Goal: Transaction & Acquisition: Purchase product/service

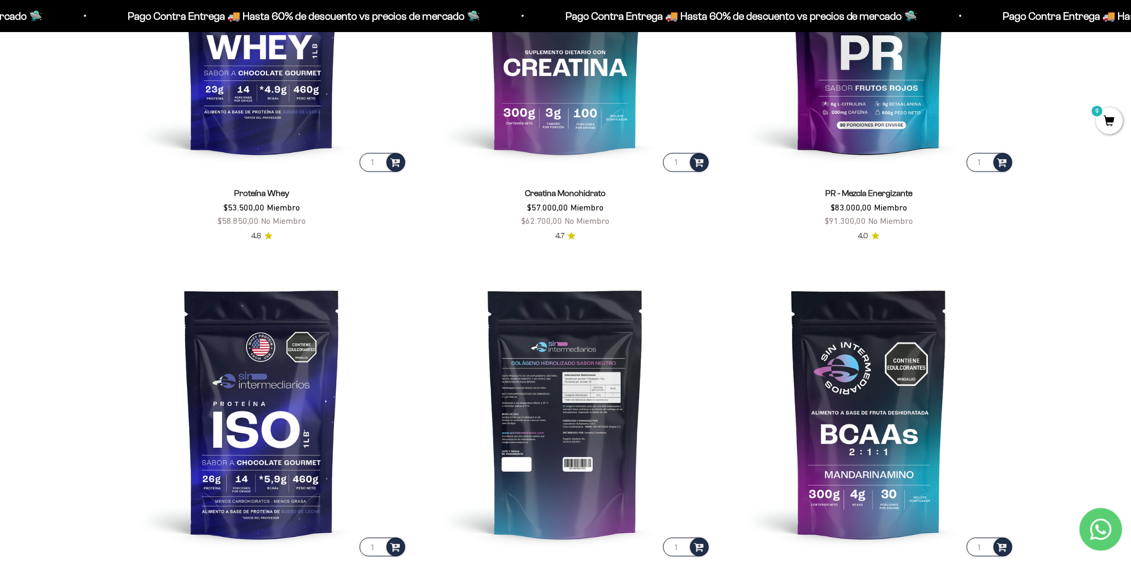
scroll to position [713, 0]
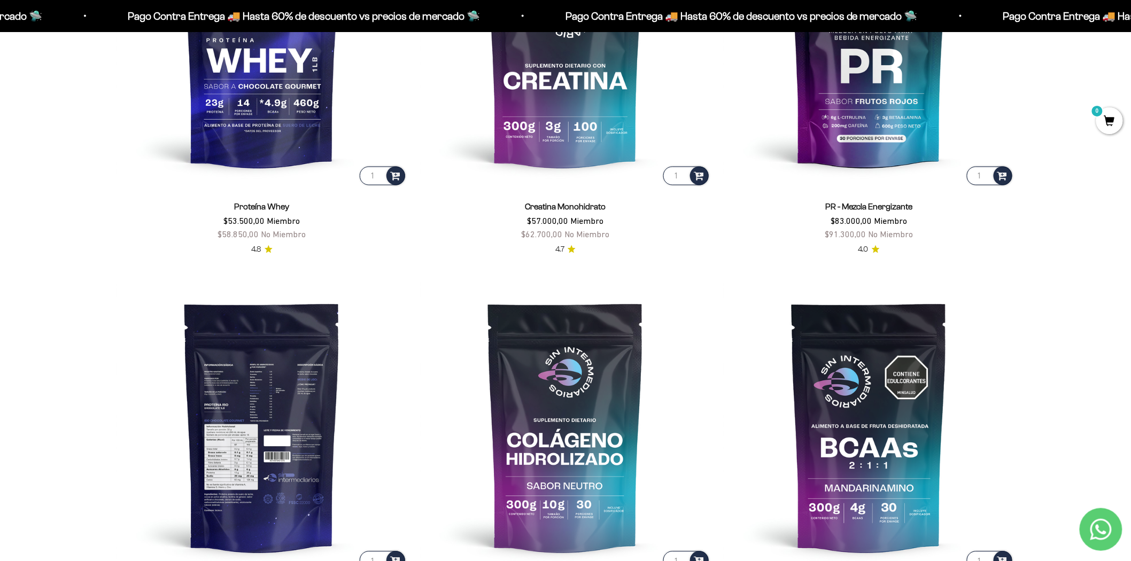
click at [266, 443] on img at bounding box center [262, 427] width 291 height 291
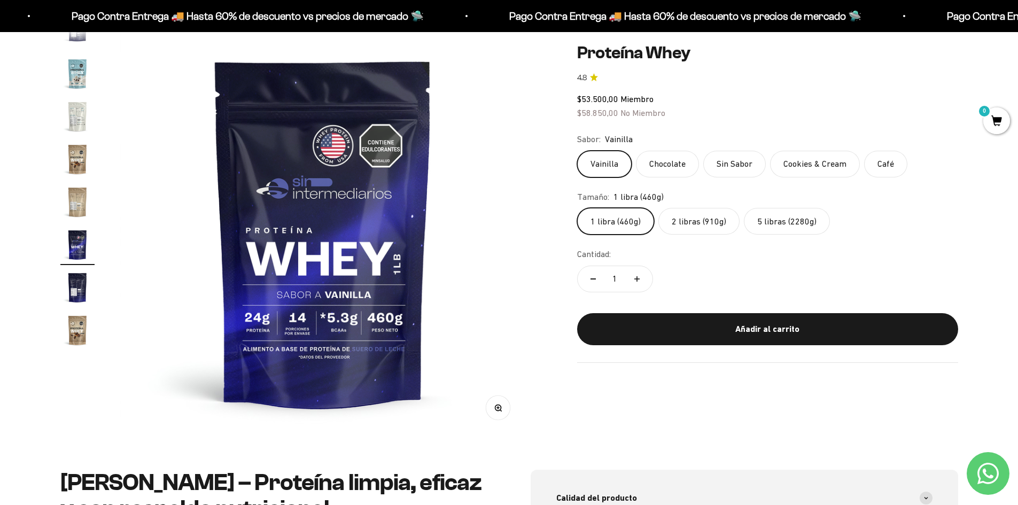
scroll to position [107, 0]
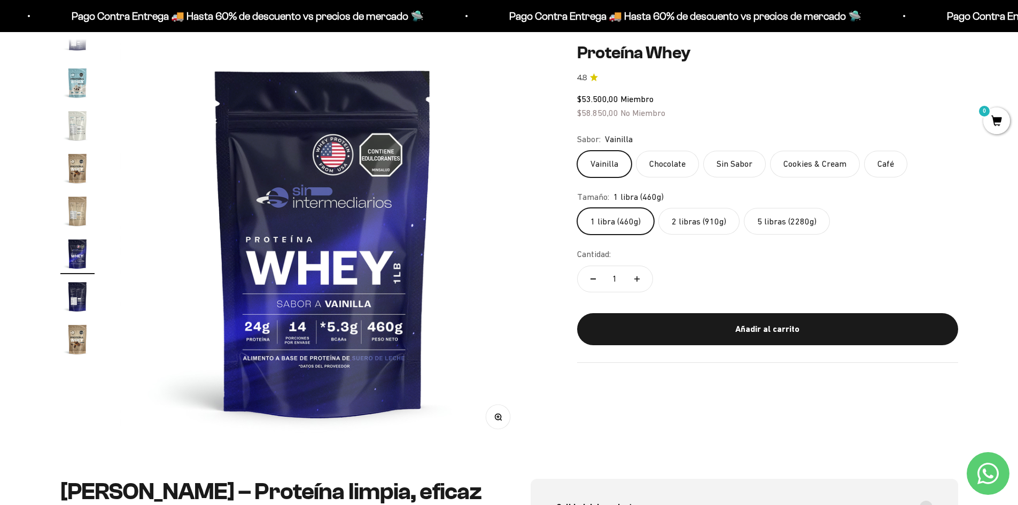
click at [729, 165] on label "Sin Sabor" at bounding box center [734, 164] width 63 height 27
click at [577, 151] on input "Sin Sabor" at bounding box center [577, 150] width 1 height 1
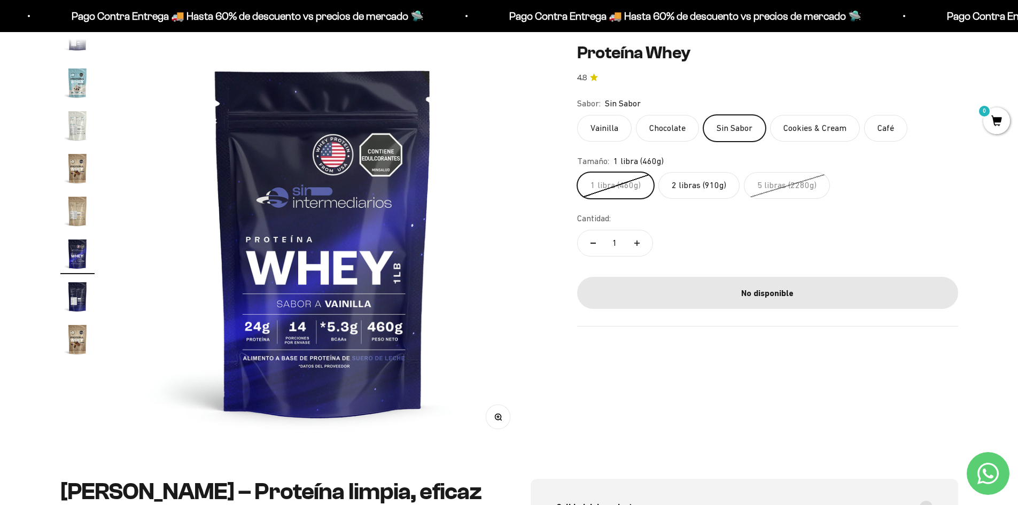
click at [786, 133] on label "Cookies & Cream" at bounding box center [815, 127] width 90 height 27
click at [577, 114] on input "Cookies & Cream" at bounding box center [577, 114] width 1 height 1
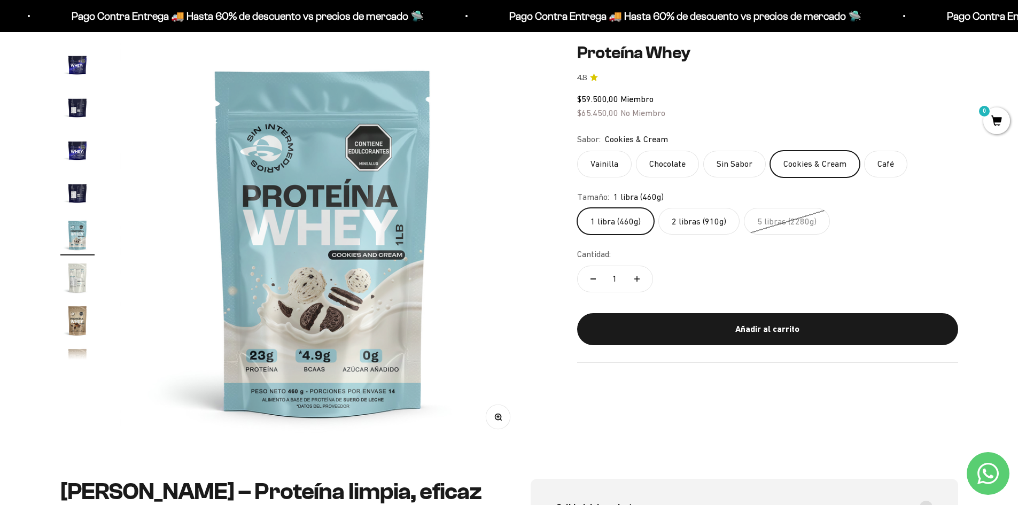
click at [605, 159] on label "Vainilla" at bounding box center [604, 164] width 55 height 27
click at [577, 151] on input "Vainilla" at bounding box center [577, 150] width 1 height 1
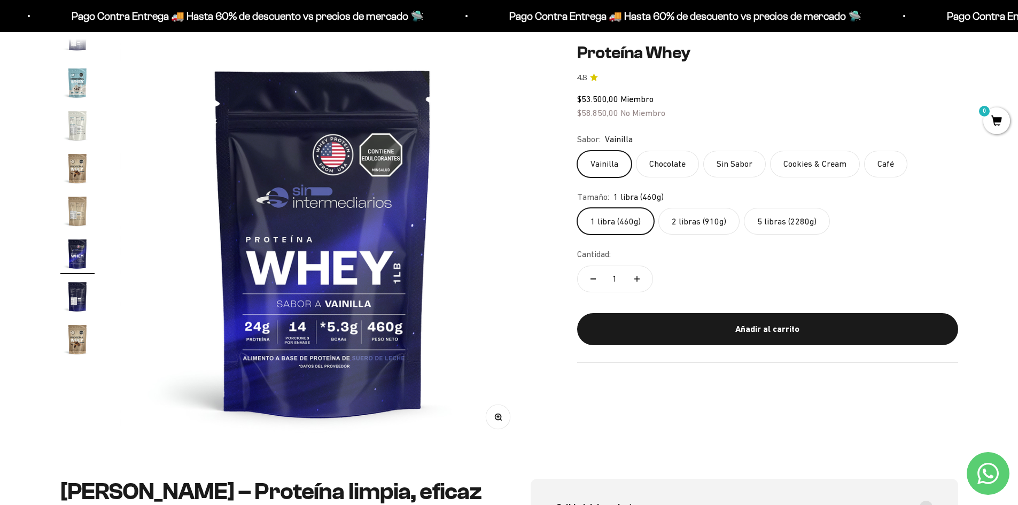
click at [669, 170] on label "Chocolate" at bounding box center [667, 164] width 63 height 27
click at [577, 151] on input "Chocolate" at bounding box center [577, 150] width 1 height 1
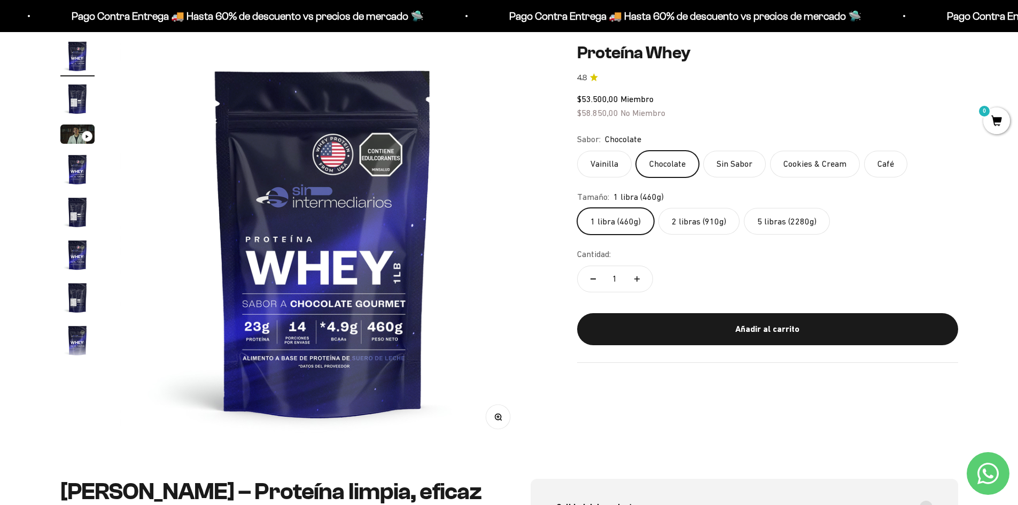
click at [614, 163] on label "Vainilla" at bounding box center [604, 164] width 55 height 27
click at [577, 151] on input "Vainilla" at bounding box center [577, 150] width 1 height 1
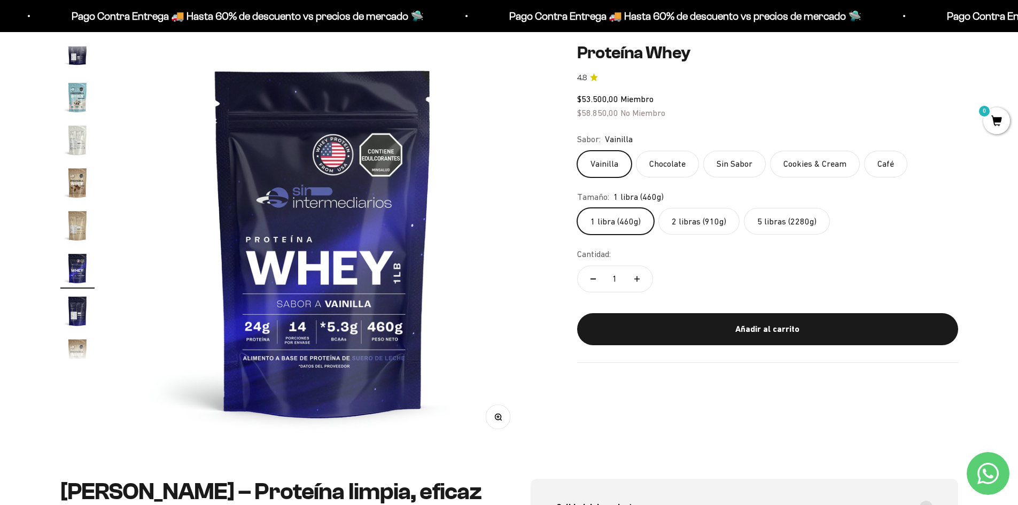
scroll to position [514, 0]
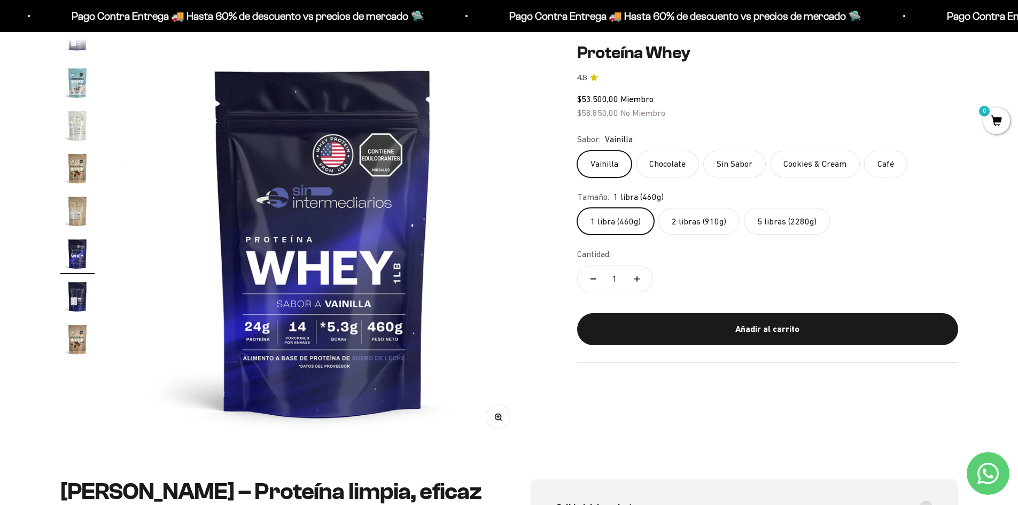
click at [775, 226] on label "5 libras (2280g)" at bounding box center [787, 221] width 86 height 27
click at [577, 208] on input "5 libras (2280g)" at bounding box center [577, 207] width 1 height 1
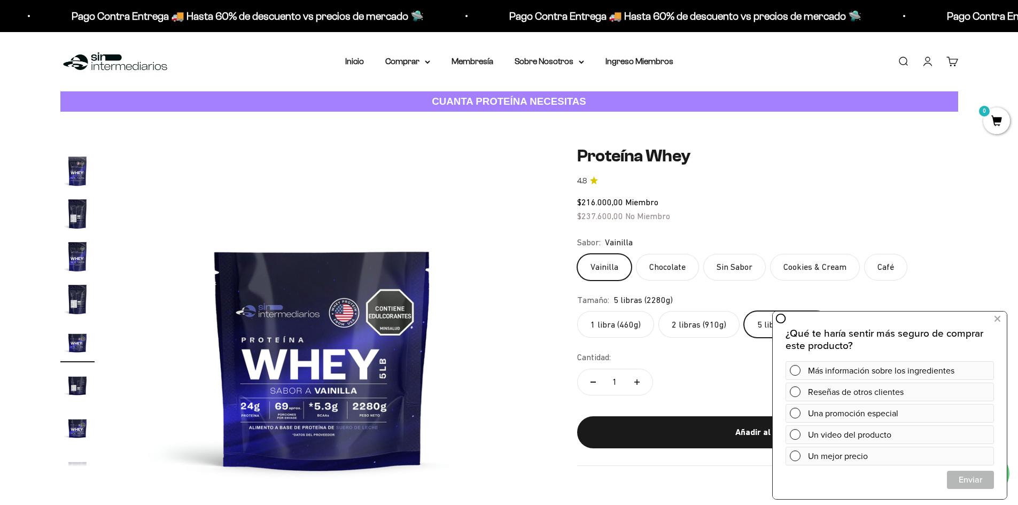
click at [698, 323] on label "2 libras (910g)" at bounding box center [699, 324] width 81 height 27
click at [577, 311] on input "2 libras (910g)" at bounding box center [577, 311] width 1 height 1
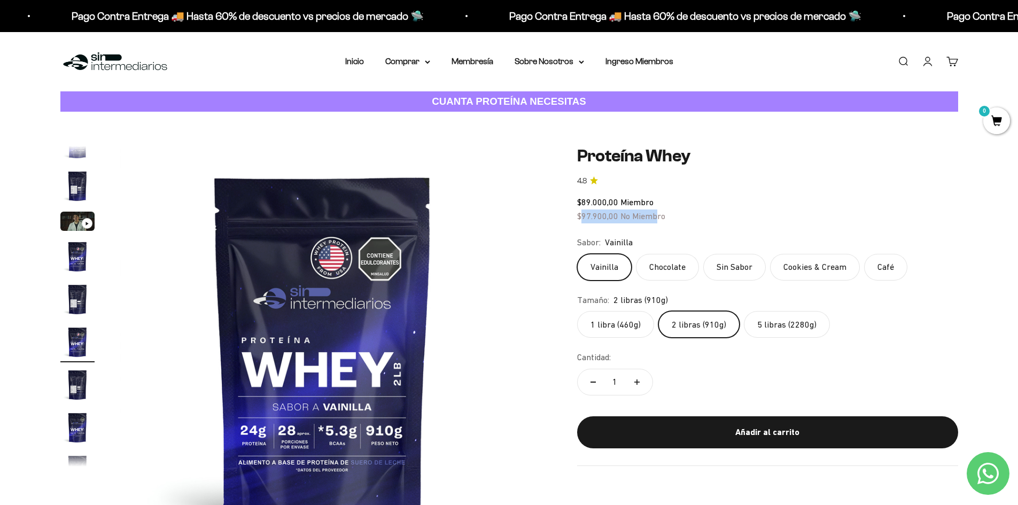
drag, startPoint x: 580, startPoint y: 215, endPoint x: 667, endPoint y: 215, distance: 86.6
click at [686, 218] on div "$89.000,00 Miembro $97.900,00 No Miembro" at bounding box center [767, 209] width 381 height 27
click at [768, 322] on label "5 libras (2280g)" at bounding box center [787, 324] width 86 height 27
click at [577, 311] on input "5 libras (2280g)" at bounding box center [577, 311] width 1 height 1
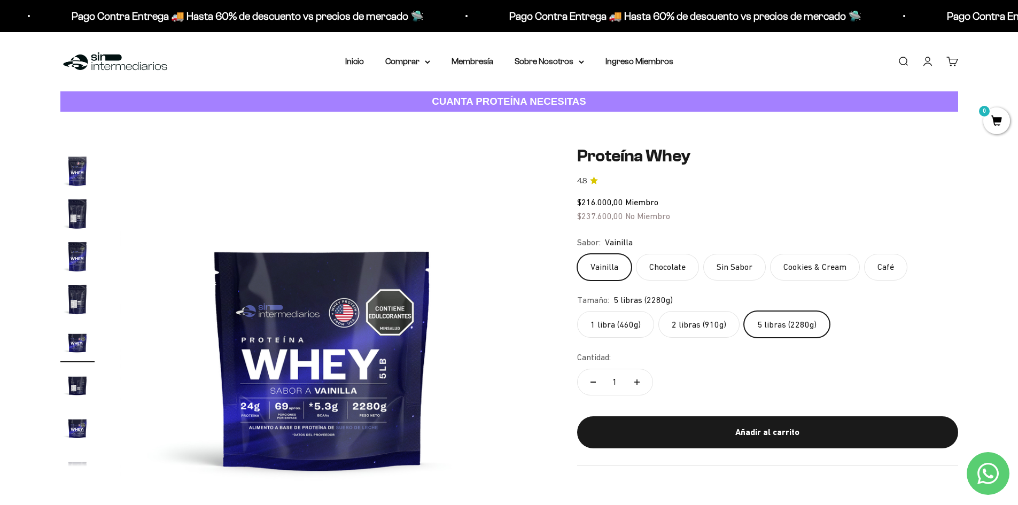
click at [689, 328] on label "2 libras (910g)" at bounding box center [699, 324] width 81 height 27
click at [577, 311] on input "2 libras (910g)" at bounding box center [577, 311] width 1 height 1
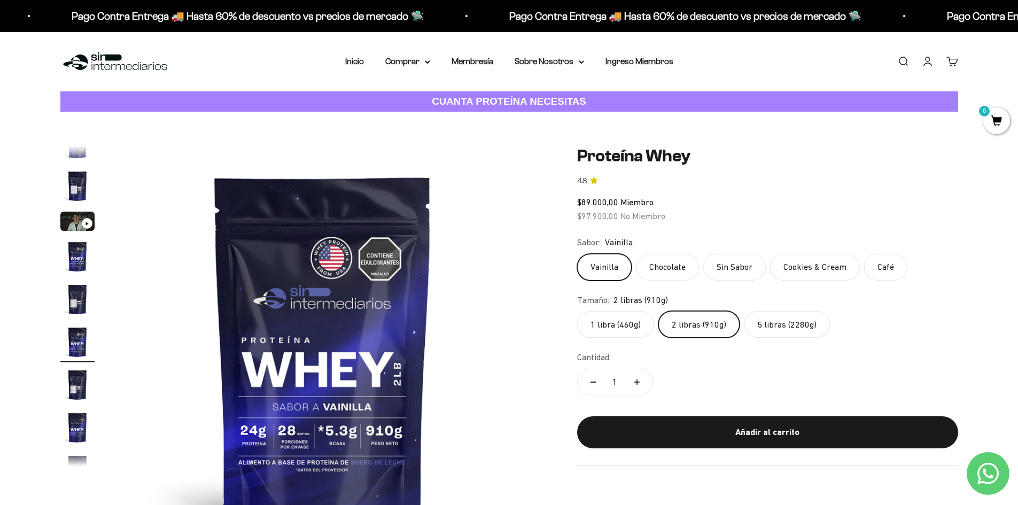
click at [615, 329] on label "1 libra (460g)" at bounding box center [615, 324] width 77 height 27
click at [577, 311] on input "1 libra (460g)" at bounding box center [577, 311] width 1 height 1
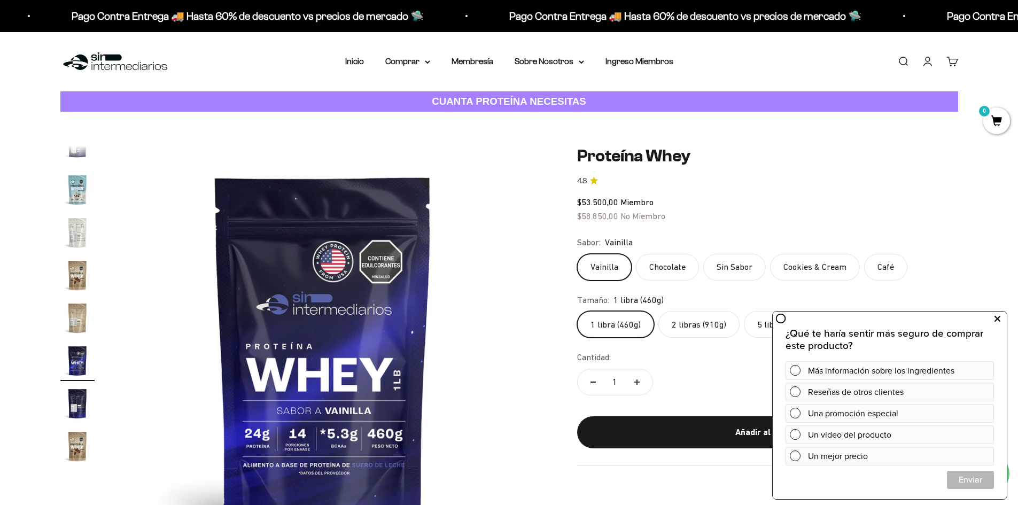
click at [999, 321] on icon at bounding box center [998, 319] width 6 height 14
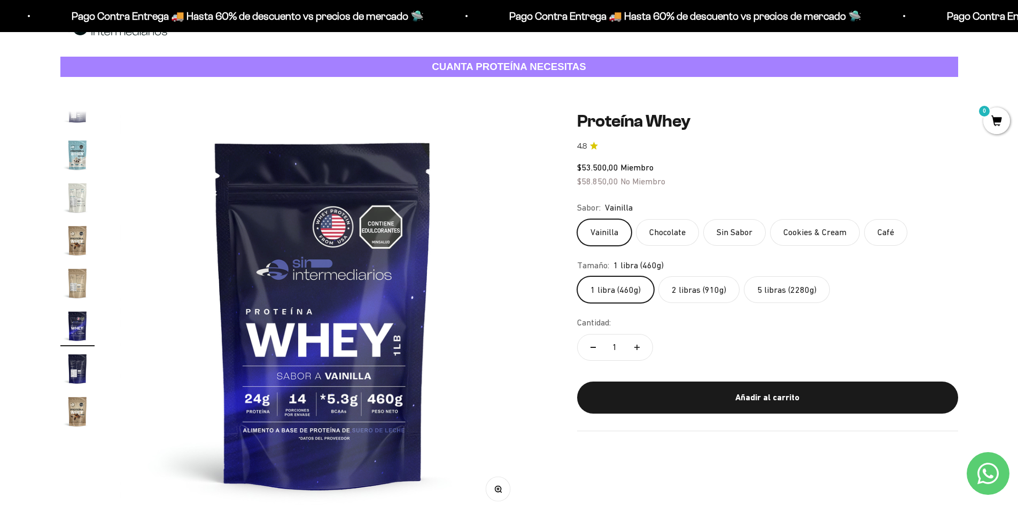
scroll to position [53, 0]
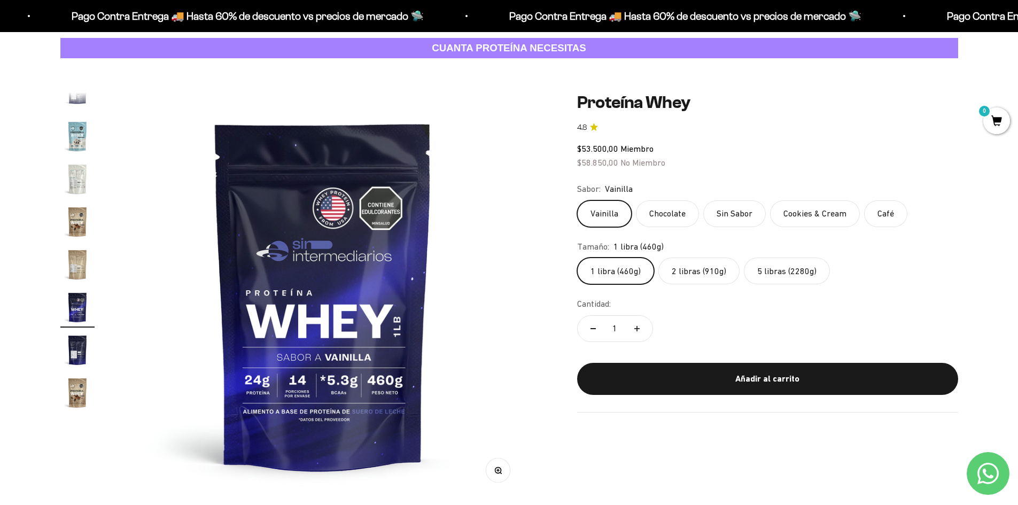
click at [79, 350] on img "Ir al artículo 19" at bounding box center [77, 350] width 34 height 34
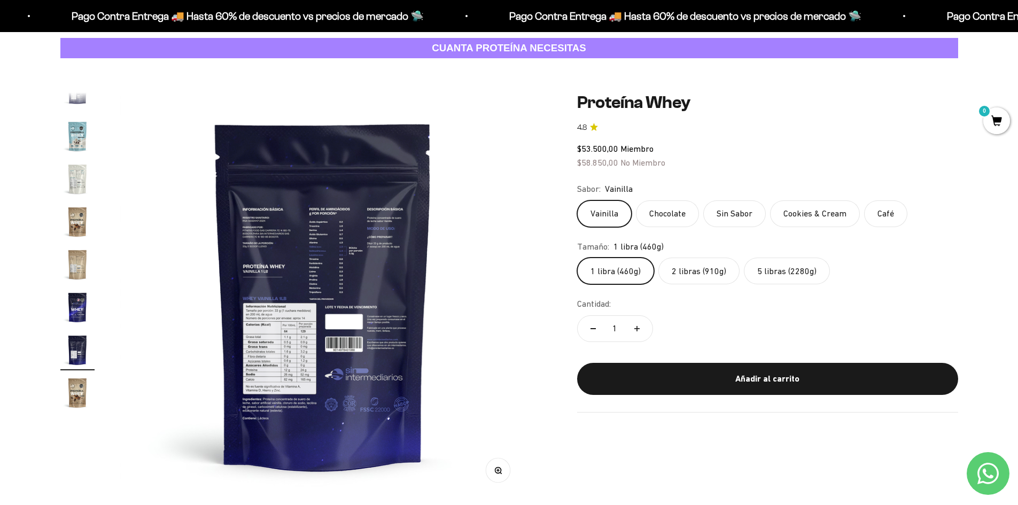
click at [80, 315] on img "Ir al artículo 18" at bounding box center [77, 307] width 34 height 34
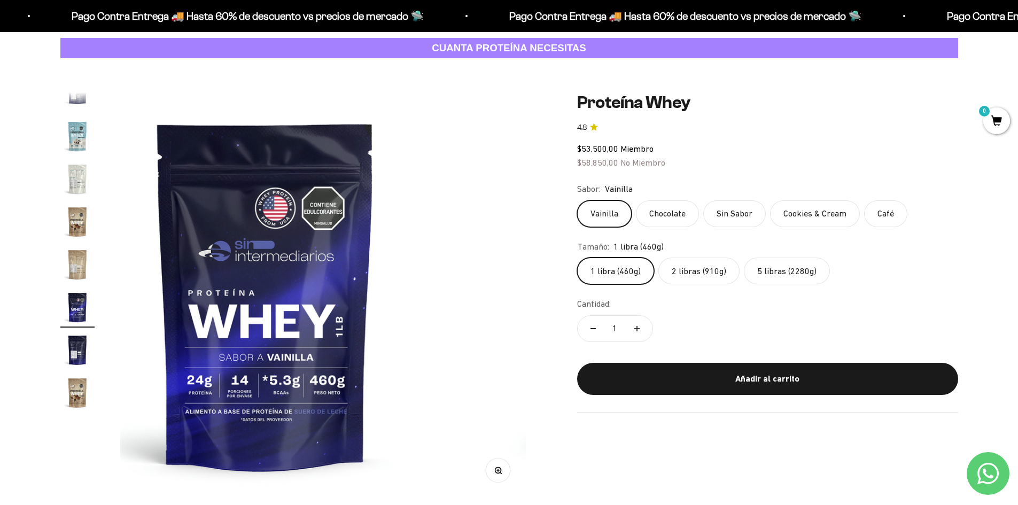
scroll to position [0, 7117]
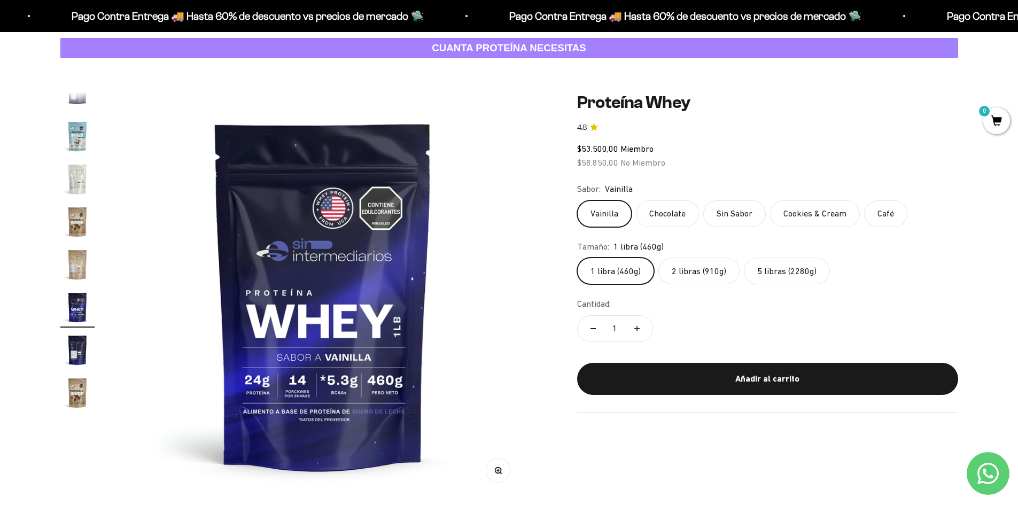
click at [81, 346] on img "Ir al artículo 19" at bounding box center [77, 350] width 34 height 34
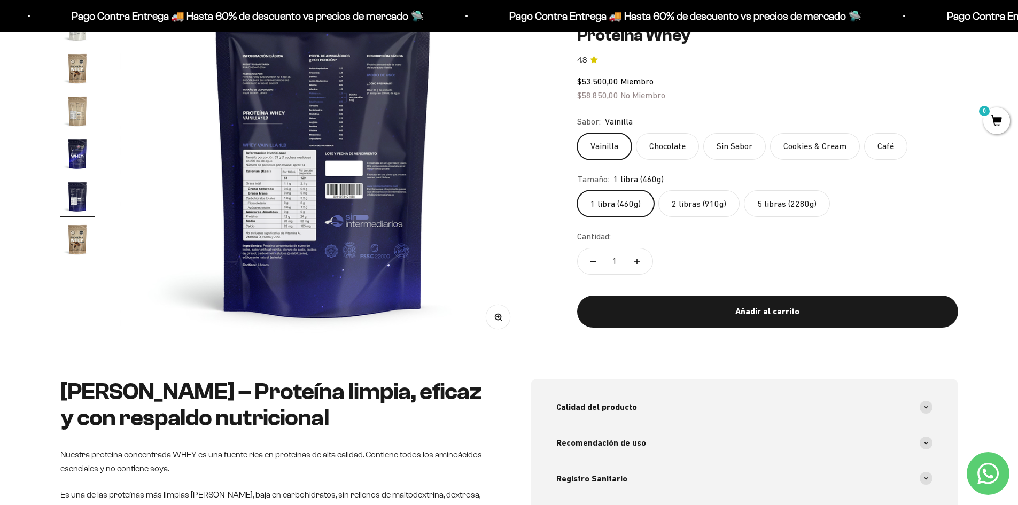
scroll to position [214, 0]
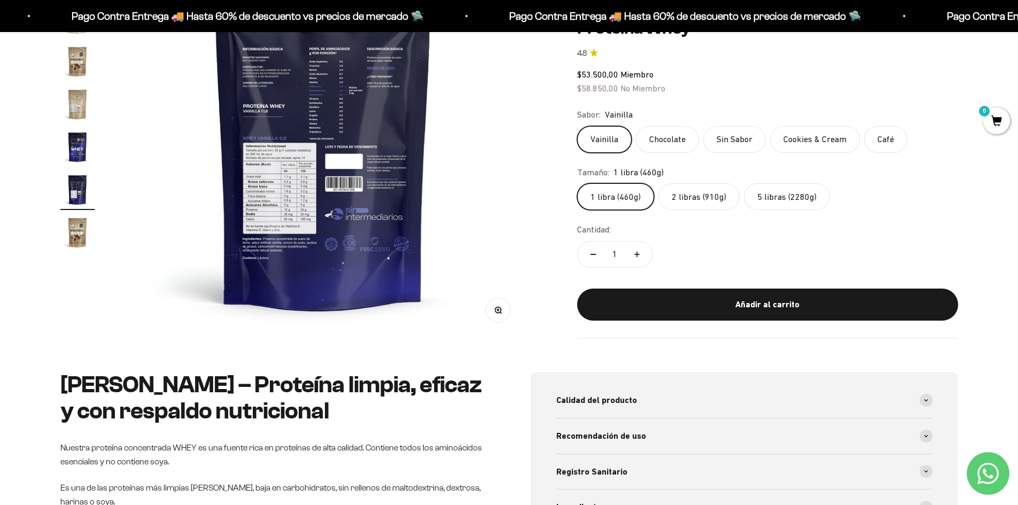
click at [291, 192] on img at bounding box center [323, 135] width 406 height 406
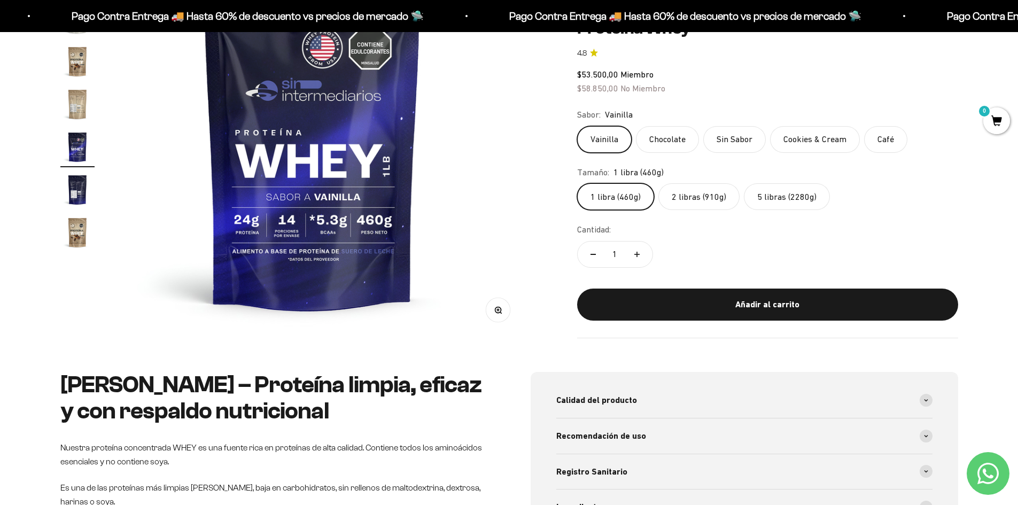
scroll to position [0, 7117]
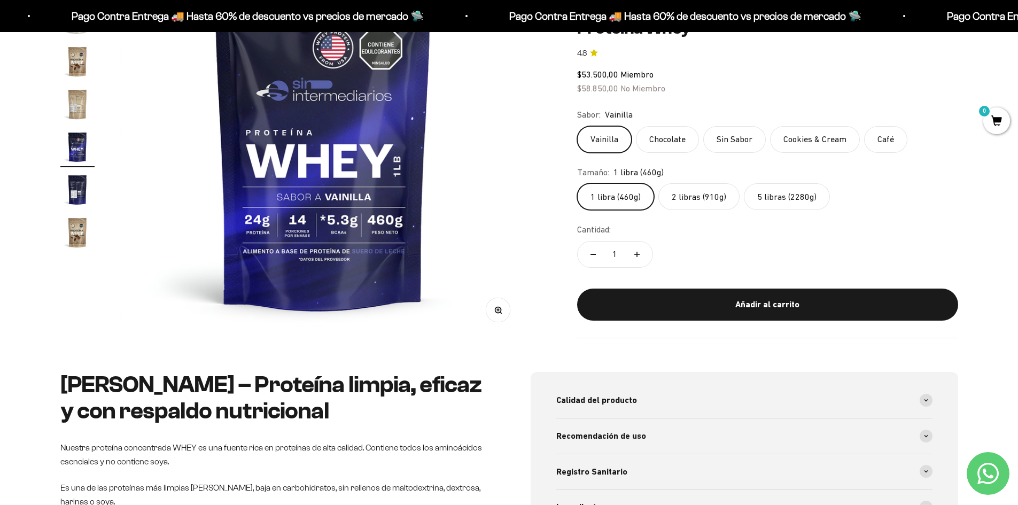
click at [80, 198] on img "Ir al artículo 19" at bounding box center [77, 190] width 34 height 34
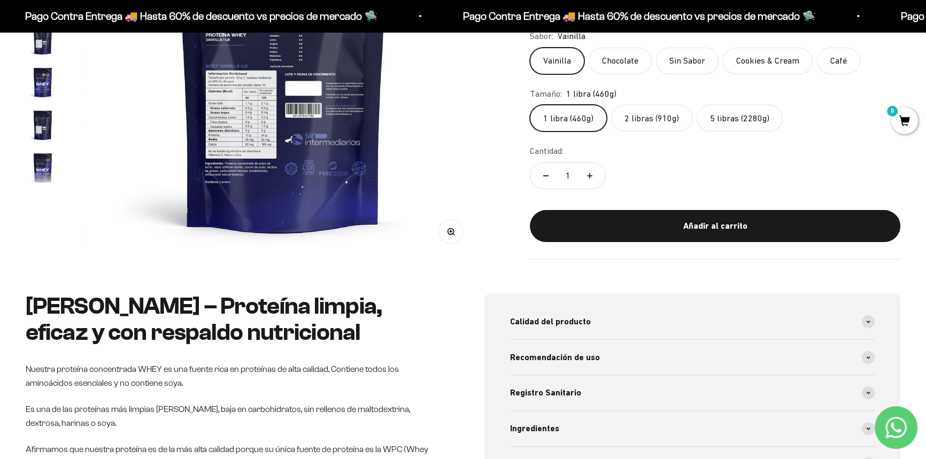
scroll to position [0, 0]
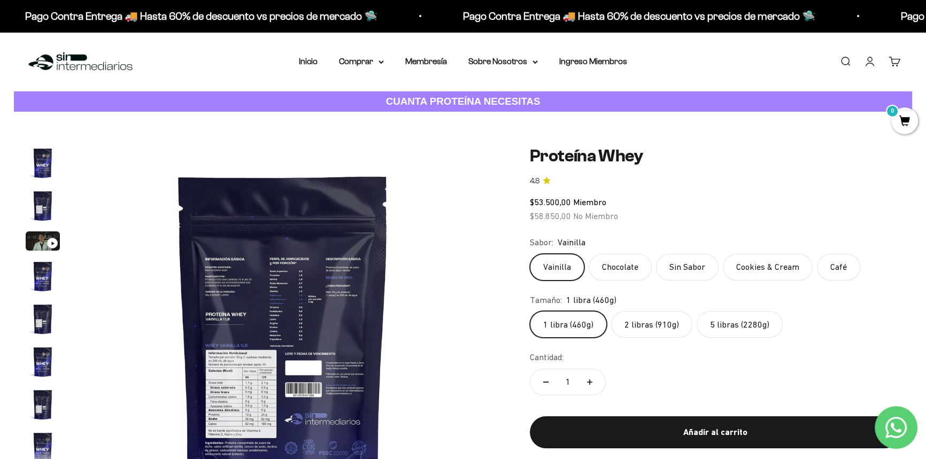
click at [320, 58] on nav "Inicio Comprar Proteínas Ver Todos Whey Iso Vegan" at bounding box center [463, 62] width 328 height 14
click at [307, 59] on link "Inicio" at bounding box center [308, 61] width 19 height 9
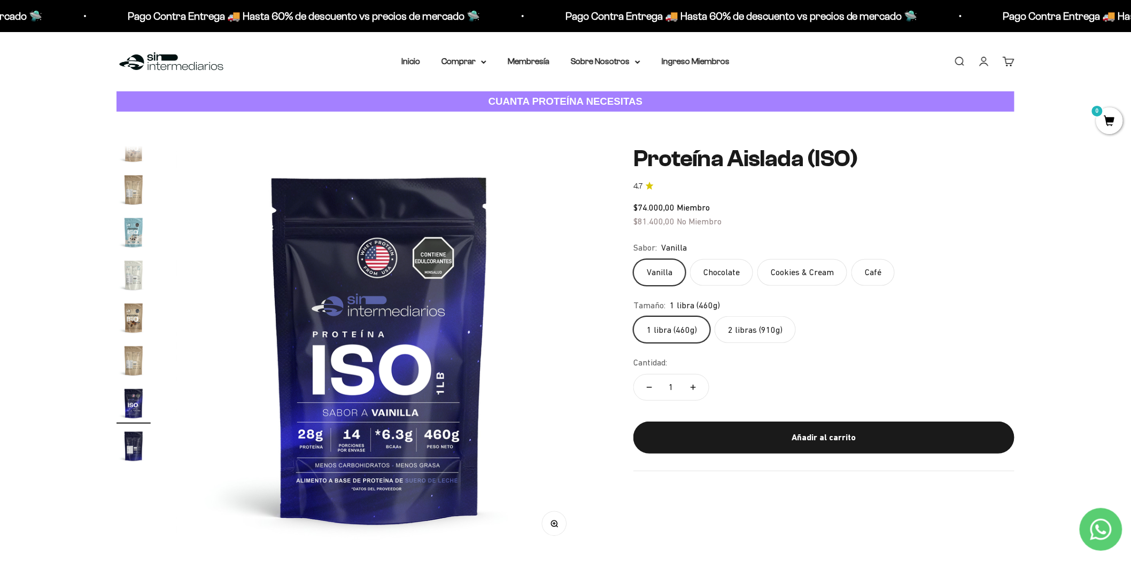
click at [132, 447] on img "Ir al artículo 17" at bounding box center [134, 446] width 34 height 34
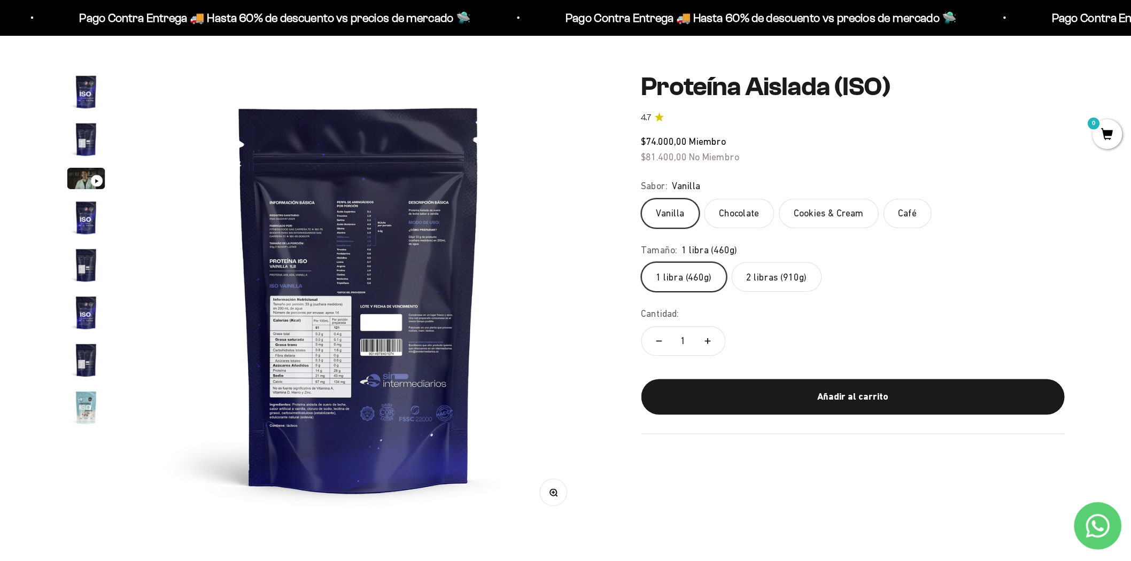
scroll to position [0, 6699]
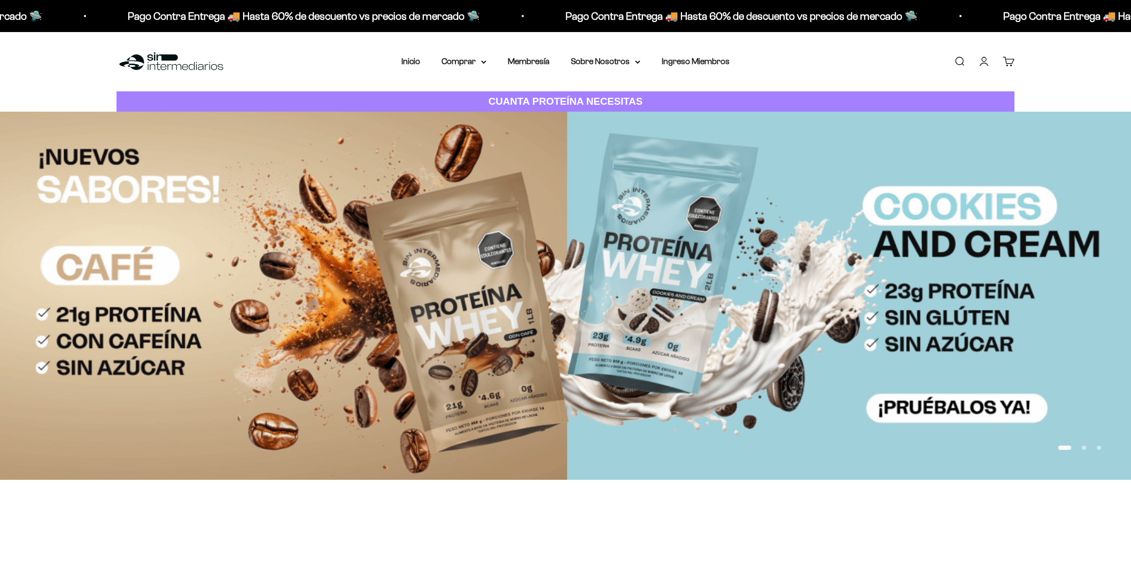
scroll to position [713, 0]
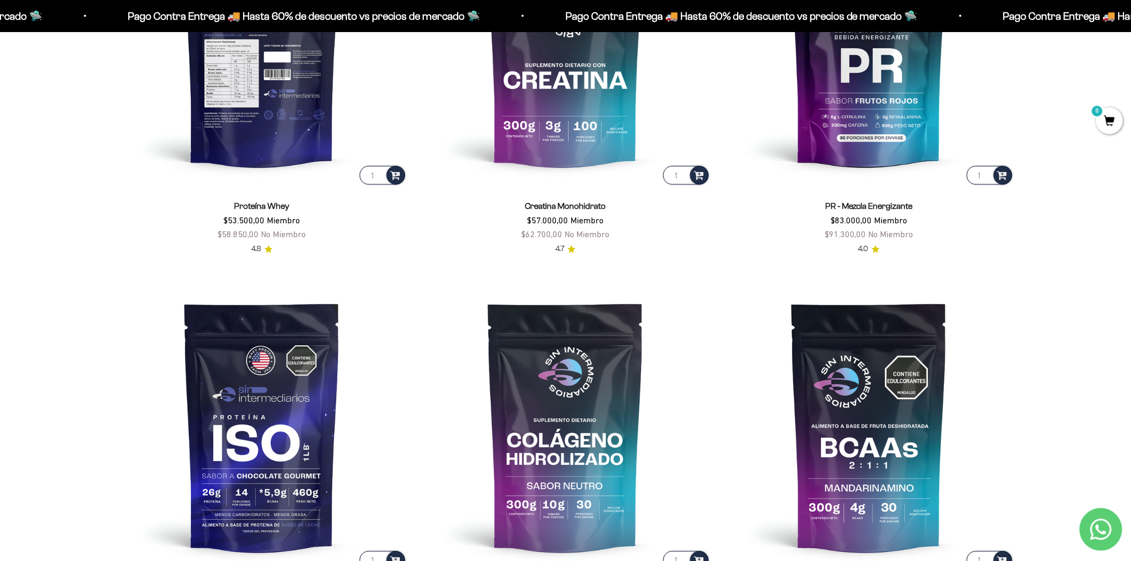
click at [308, 125] on img at bounding box center [262, 41] width 291 height 291
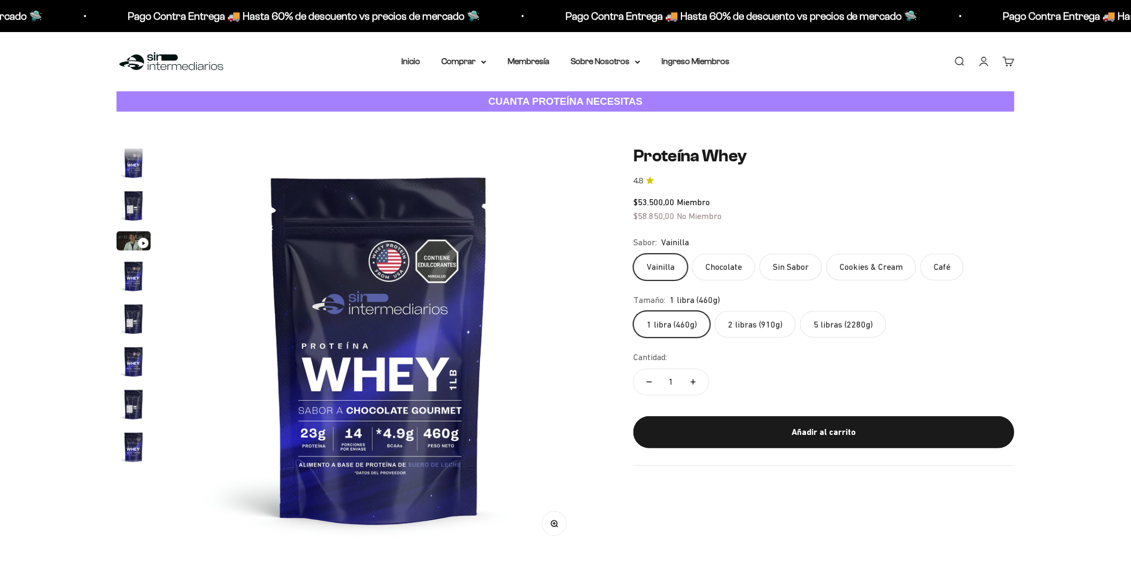
scroll to position [0, 7117]
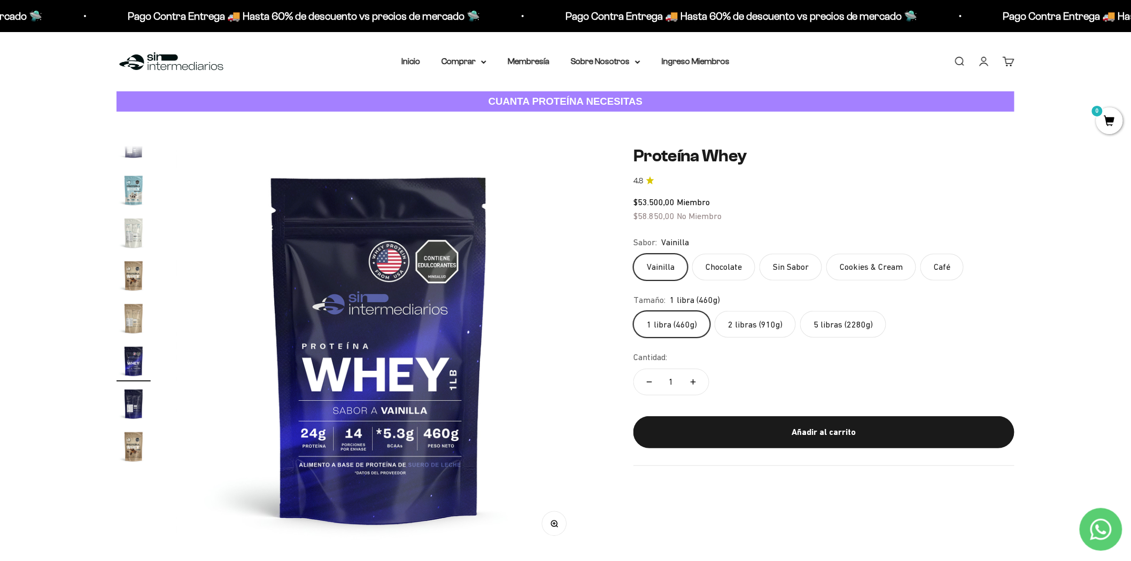
click at [131, 412] on img "Ir al artículo 19" at bounding box center [134, 404] width 34 height 34
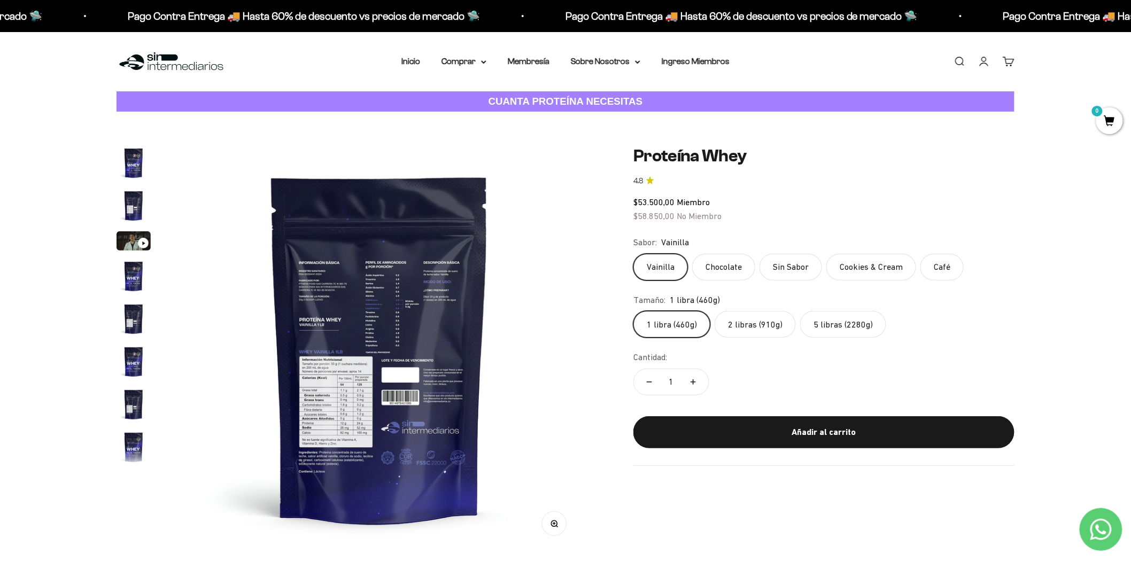
scroll to position [59, 0]
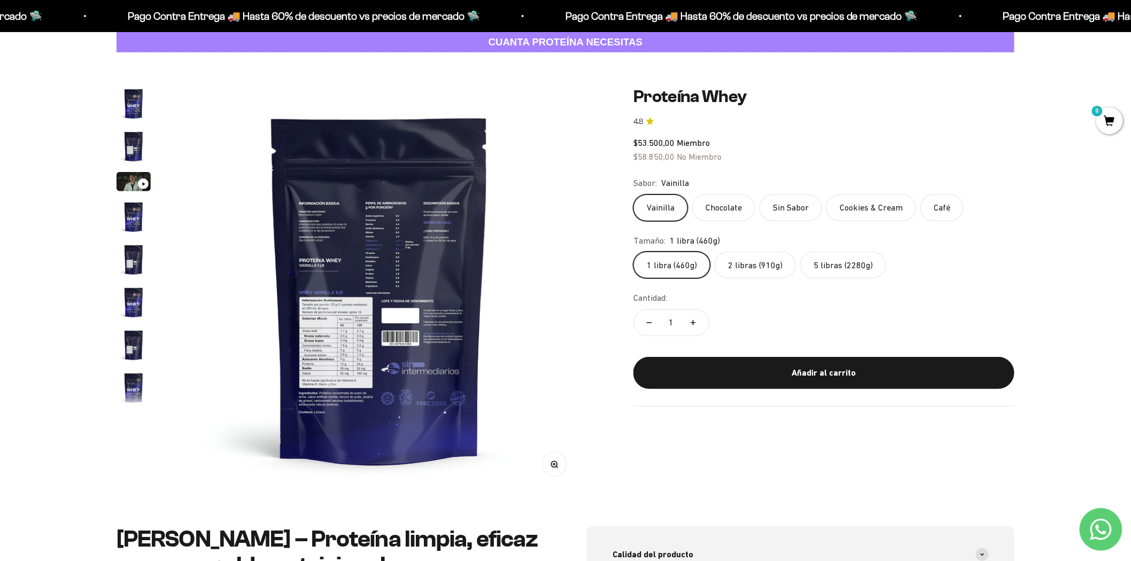
click at [786, 260] on label "2 libras (910g)" at bounding box center [755, 265] width 81 height 27
click at [633, 252] on input "2 libras (910g)" at bounding box center [633, 251] width 1 height 1
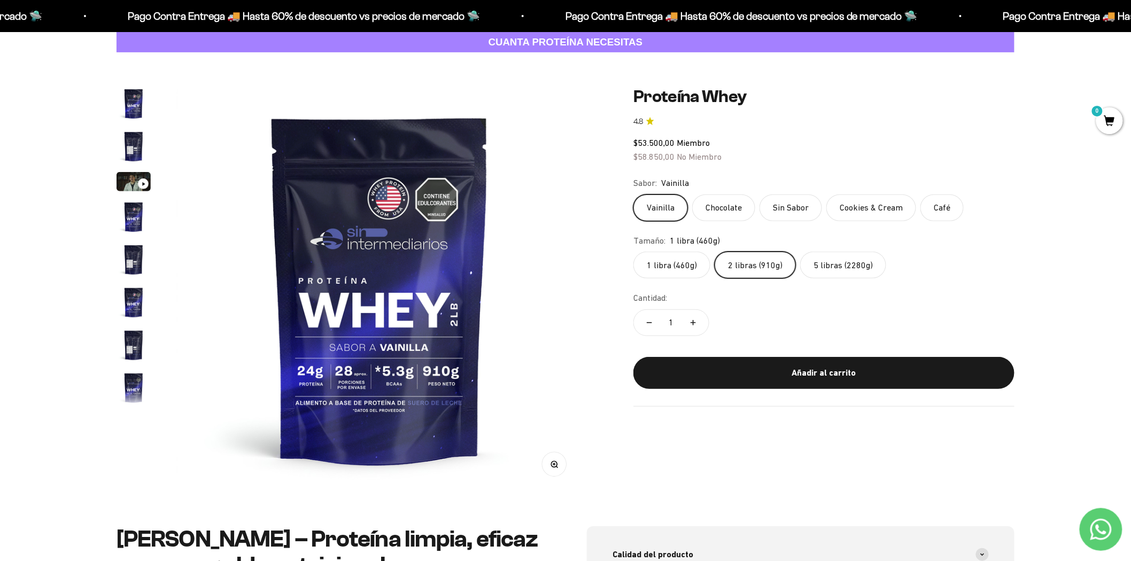
scroll to position [19, 0]
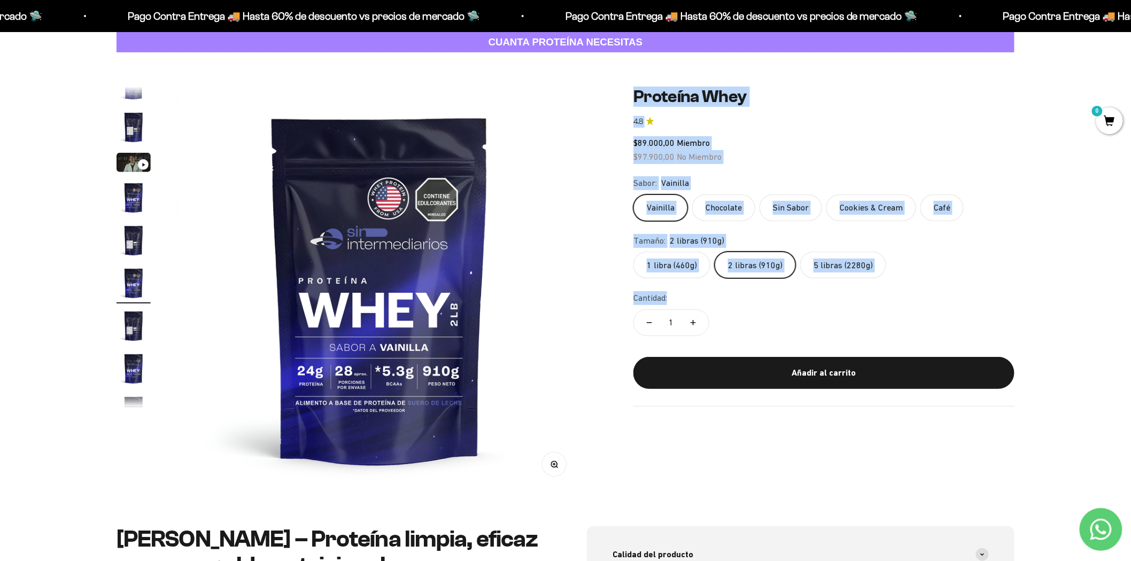
drag, startPoint x: 858, startPoint y: 316, endPoint x: 614, endPoint y: 86, distance: 335.4
click at [614, 87] on div "Zoom Ir al artículo 1 Ir al artículo 2 Ir al artículo 3 Ir al artículo 4 Ir al …" at bounding box center [566, 290] width 898 height 406
click at [641, 94] on h1 "Proteína Whey" at bounding box center [823, 97] width 381 height 20
drag, startPoint x: 641, startPoint y: 94, endPoint x: 776, endPoint y: 324, distance: 267.1
click at [776, 324] on safe-sticky "Proteína Whey 4.8 $89.000,00 Miembro $97.900,00 No Miembro Calidad de líder, pr…" at bounding box center [823, 247] width 381 height 320
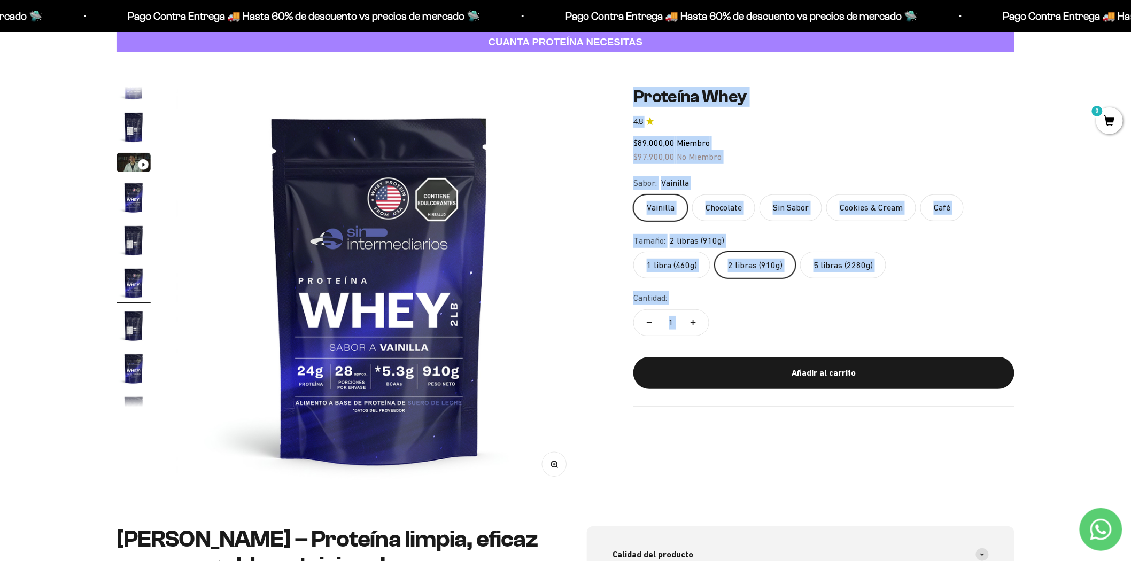
click at [776, 324] on div "Cantidad: 1" at bounding box center [823, 315] width 381 height 48
drag, startPoint x: 776, startPoint y: 324, endPoint x: 658, endPoint y: 94, distance: 258.9
click at [658, 95] on safe-sticky "Proteína Whey 4.8 $89.000,00 Miembro $97.900,00 No Miembro Calidad de líder, pr…" at bounding box center [823, 247] width 381 height 320
click at [658, 94] on h1 "Proteína Whey" at bounding box center [823, 97] width 381 height 20
drag, startPoint x: 638, startPoint y: 98, endPoint x: 876, endPoint y: 418, distance: 398.5
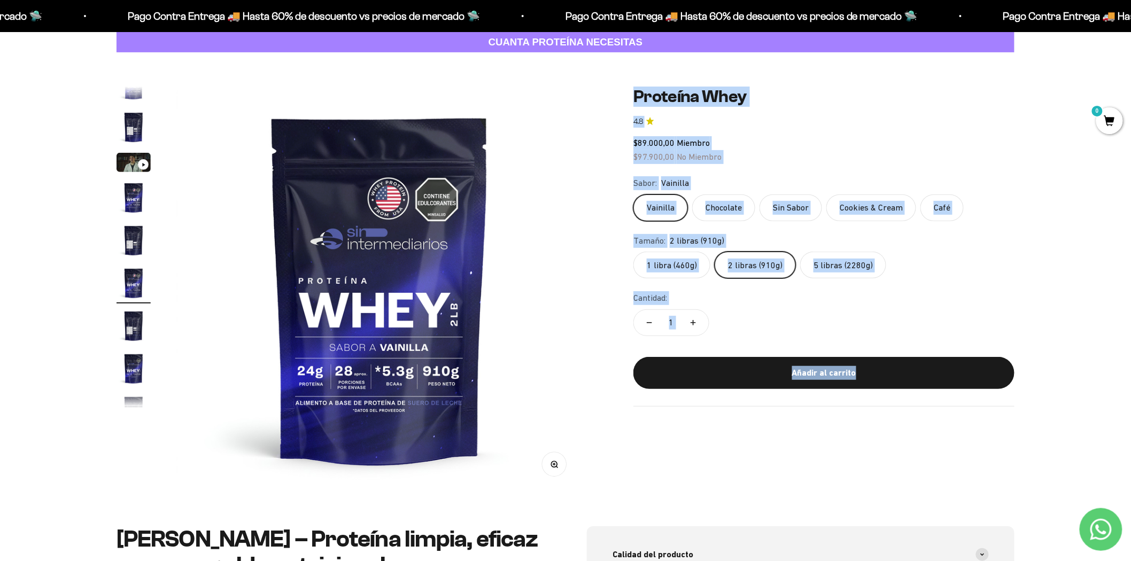
click at [876, 418] on div "Zoom Ir al artículo 1 Ir al artículo 2 Ir al artículo 3 Ir al artículo 4 Ir al …" at bounding box center [566, 290] width 898 height 406
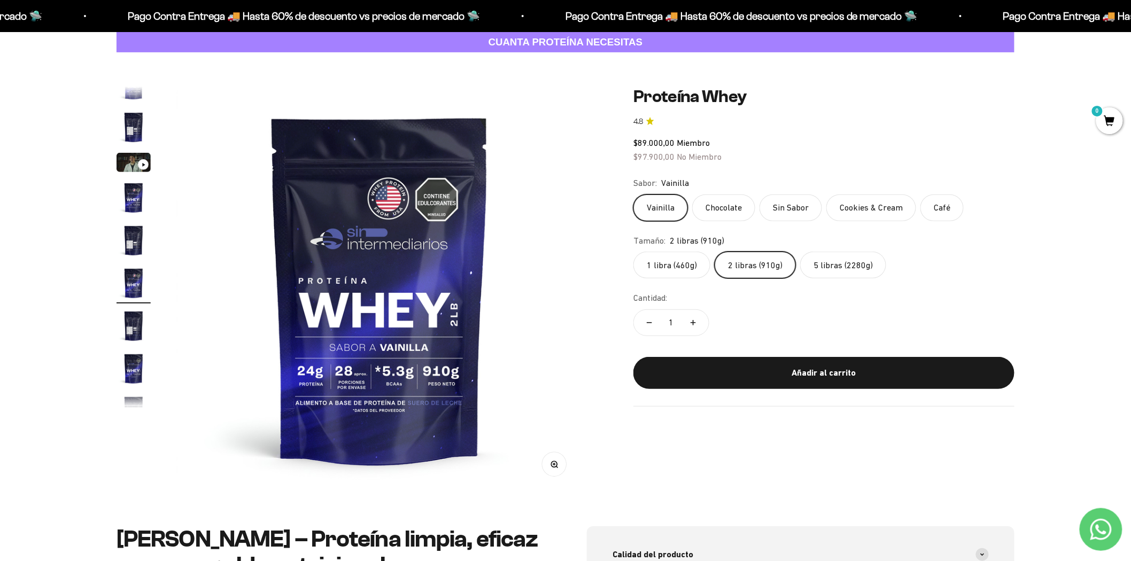
click at [876, 418] on div "Zoom Ir al artículo 1 Ir al artículo 2 Ir al artículo 3 Ir al artículo 4 Ir al …" at bounding box center [566, 290] width 898 height 406
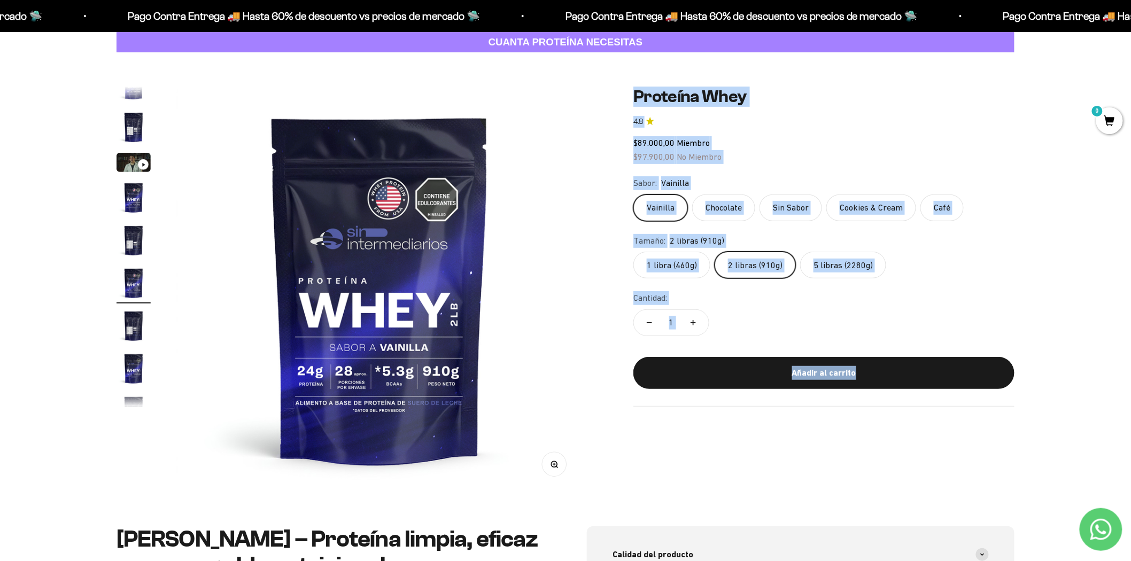
drag, startPoint x: 876, startPoint y: 418, endPoint x: 637, endPoint y: 98, distance: 399.5
click at [637, 98] on div "Zoom Ir al artículo 1 Ir al artículo 2 Ir al artículo 3 Ir al artículo 4 Ir al …" at bounding box center [566, 290] width 898 height 406
click at [636, 97] on h1 "Proteína Whey" at bounding box center [823, 97] width 381 height 20
drag, startPoint x: 636, startPoint y: 97, endPoint x: 900, endPoint y: 427, distance: 422.5
click at [900, 427] on div "Zoom Ir al artículo 1 Ir al artículo 2 Ir al artículo 3 Ir al artículo 4 Ir al …" at bounding box center [566, 290] width 898 height 406
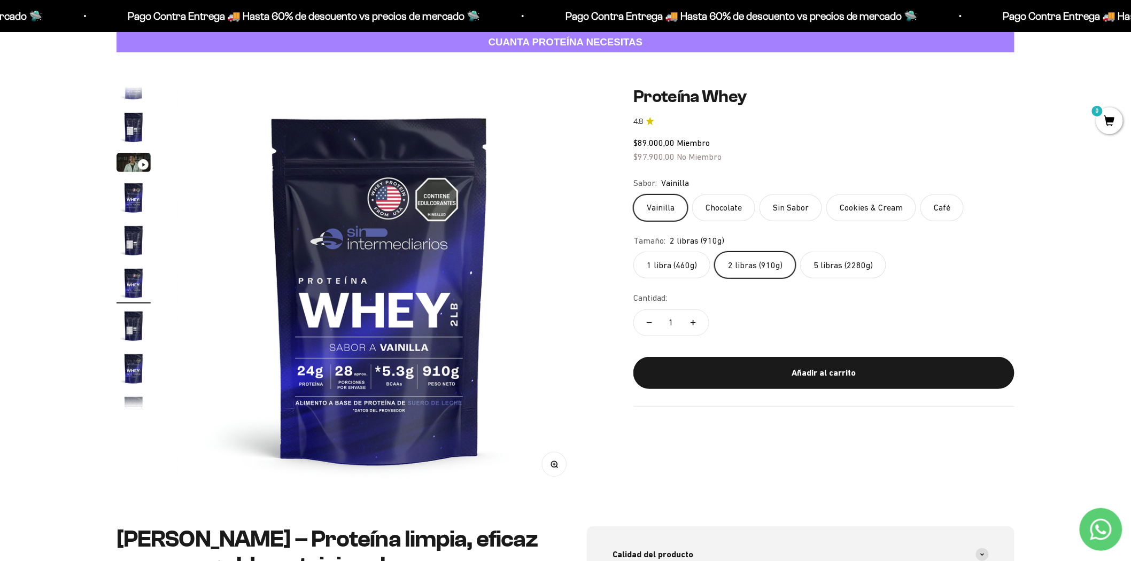
click at [900, 426] on div "Zoom Ir al artículo 1 Ir al artículo 2 Ir al artículo 3 Ir al artículo 4 Ir al …" at bounding box center [566, 290] width 898 height 406
drag, startPoint x: 645, startPoint y: 94, endPoint x: 741, endPoint y: 92, distance: 96.8
click at [739, 92] on h1 "Proteína Whey" at bounding box center [823, 97] width 381 height 20
click at [742, 92] on h1 "Proteína Whey" at bounding box center [823, 97] width 381 height 20
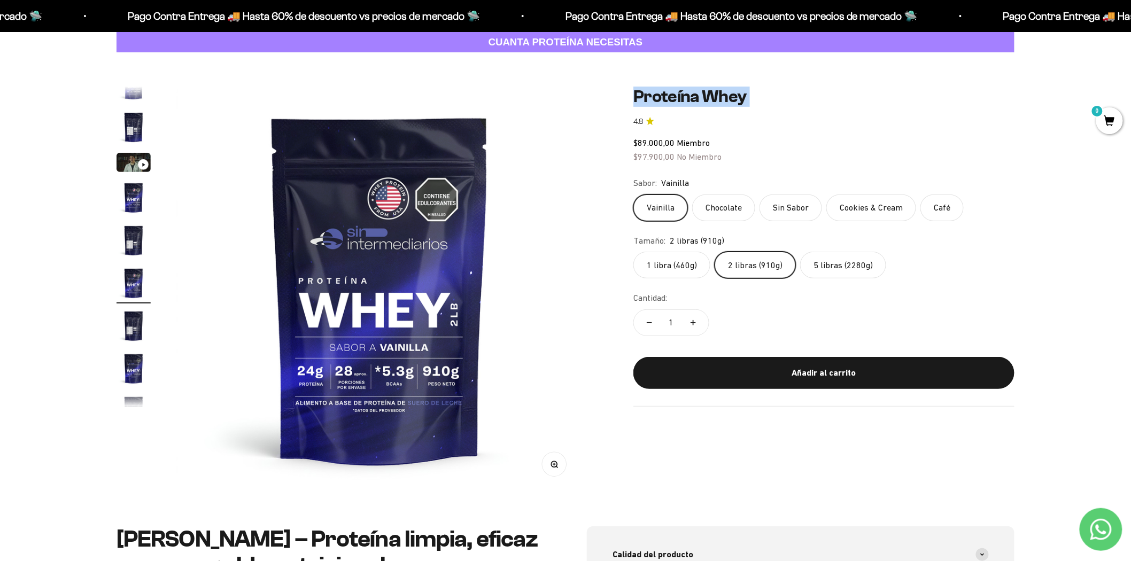
click at [742, 92] on h1 "Proteína Whey" at bounding box center [823, 97] width 381 height 20
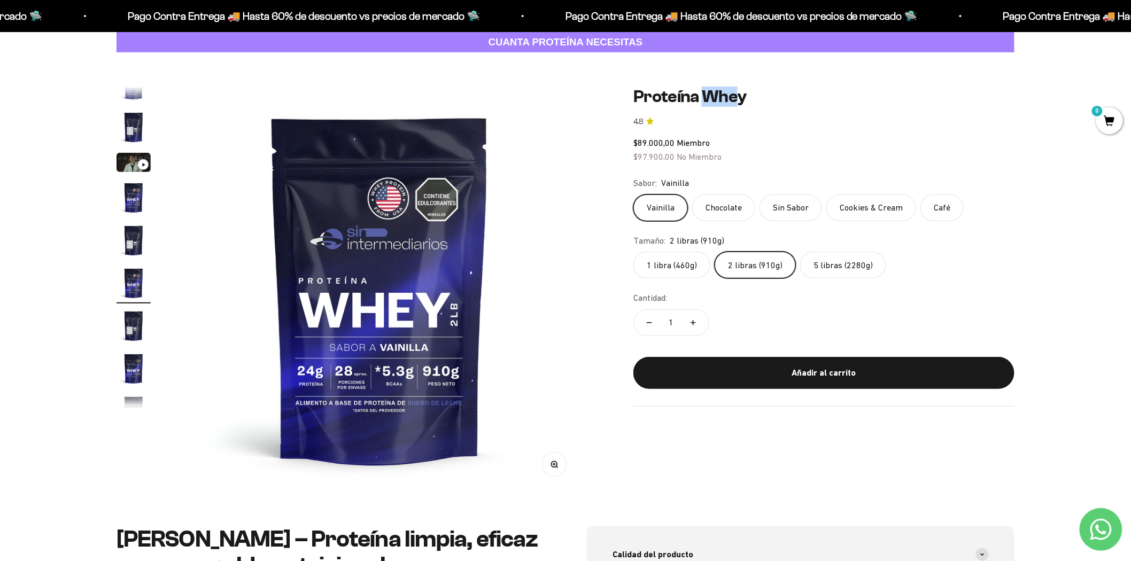
drag, startPoint x: 729, startPoint y: 94, endPoint x: 707, endPoint y: 94, distance: 21.9
click at [707, 94] on h1 "Proteína Whey" at bounding box center [823, 97] width 381 height 20
drag, startPoint x: 683, startPoint y: 98, endPoint x: 721, endPoint y: 98, distance: 38.0
click at [721, 98] on h1 "Proteína Whey" at bounding box center [823, 97] width 381 height 20
click at [725, 98] on h1 "Proteína Whey" at bounding box center [823, 97] width 381 height 20
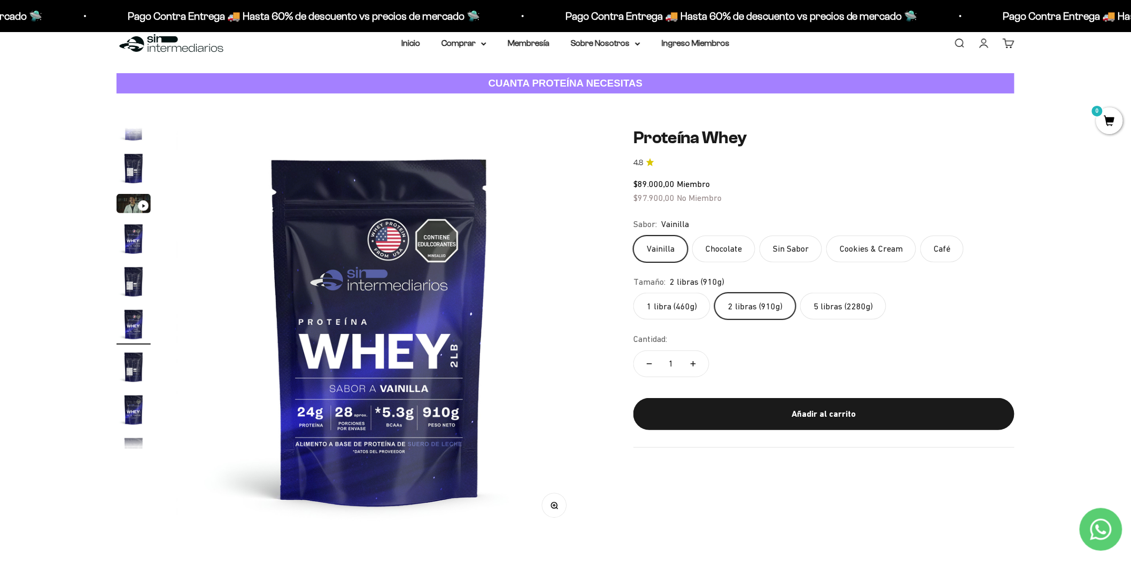
scroll to position [0, 0]
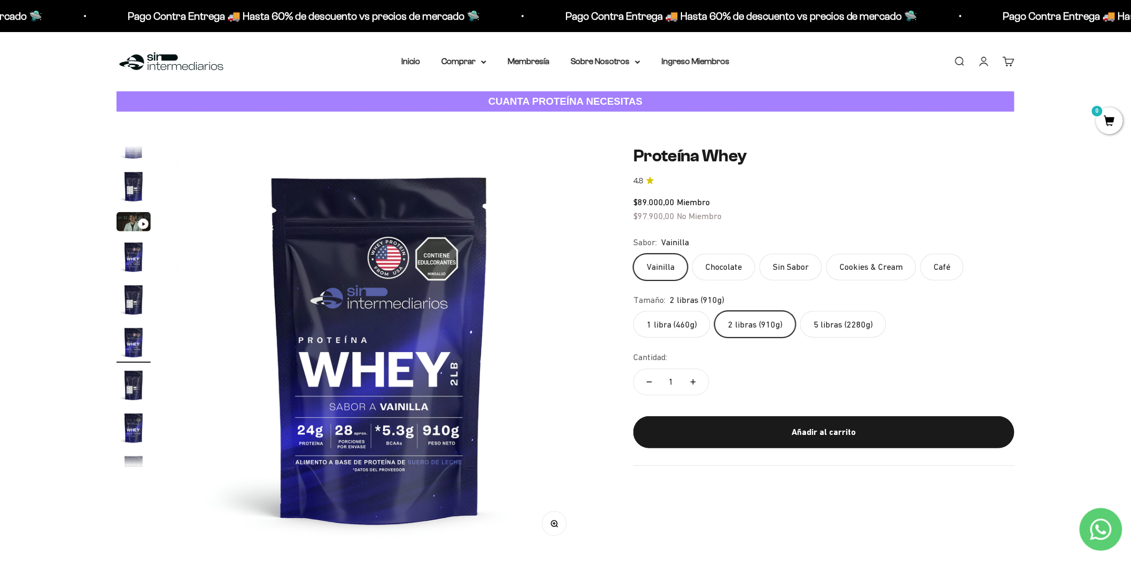
click at [692, 330] on label "1 libra (460g)" at bounding box center [671, 324] width 77 height 27
click at [633, 311] on input "1 libra (460g)" at bounding box center [633, 311] width 1 height 1
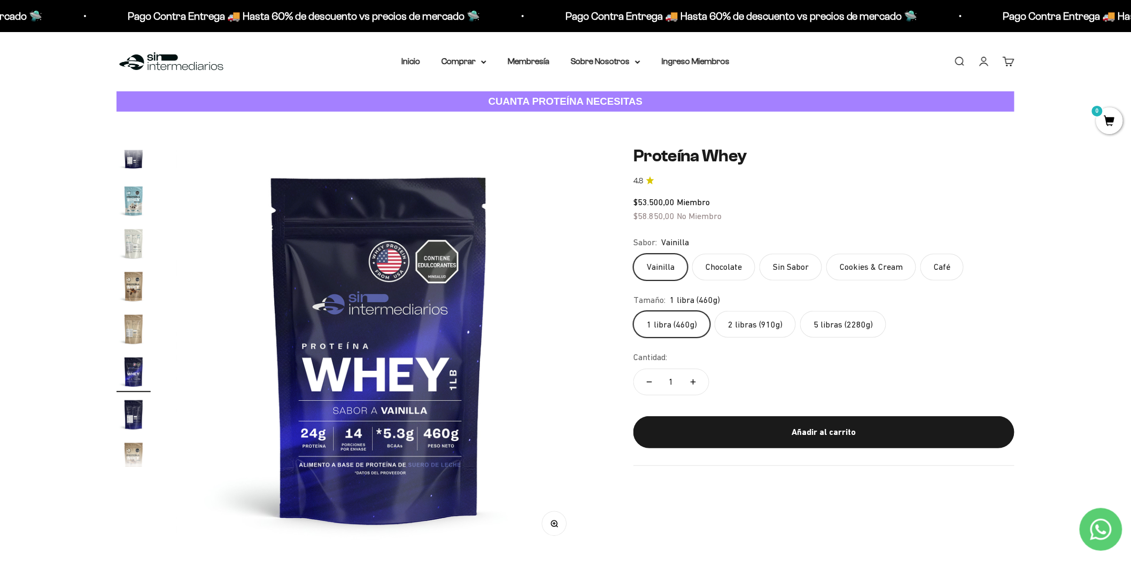
scroll to position [514, 0]
click at [846, 327] on label "5 libras (2280g)" at bounding box center [843, 324] width 86 height 27
click at [633, 311] on input "5 libras (2280g)" at bounding box center [633, 311] width 1 height 1
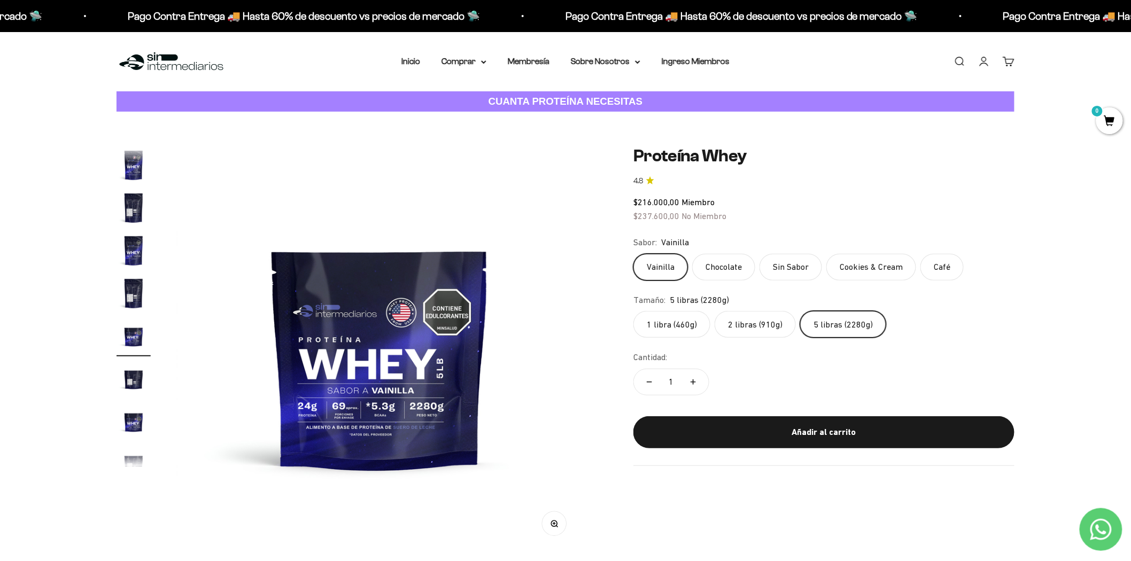
scroll to position [190, 0]
drag, startPoint x: 632, startPoint y: 218, endPoint x: 741, endPoint y: 218, distance: 109.6
click at [738, 218] on div "Zoom Ir al artículo 1 Ir al artículo 2 Ir al artículo 3 Ir al artículo 4 Ir al …" at bounding box center [566, 349] width 898 height 406
click at [749, 216] on div "$216.000,00 Miembro $237.600,00 No Miembro" at bounding box center [823, 209] width 381 height 27
click at [667, 322] on label "1 libra (460g)" at bounding box center [671, 324] width 77 height 27
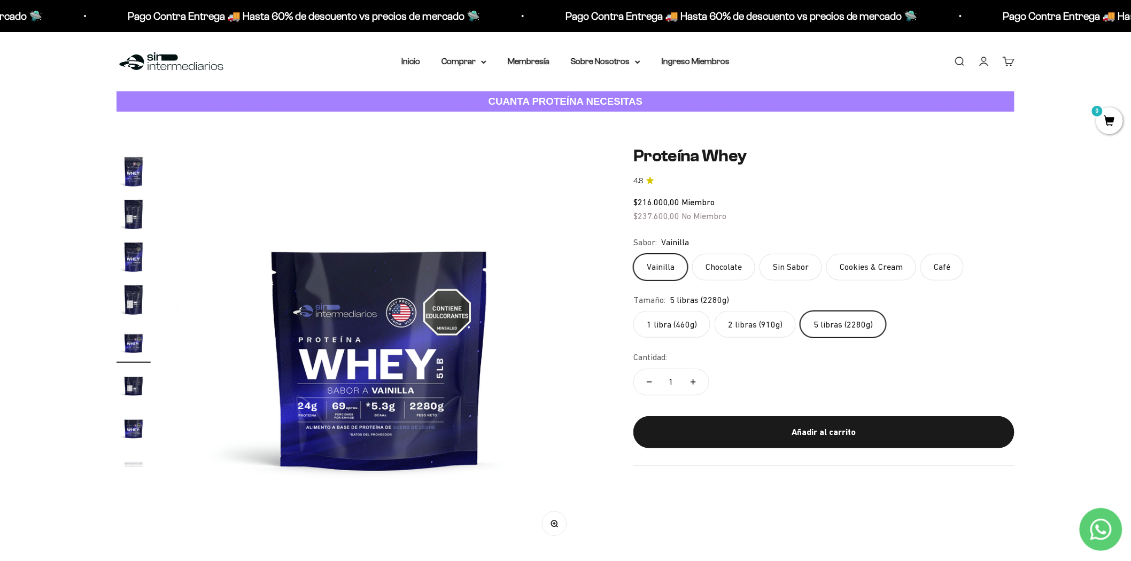
click at [633, 311] on input "1 libra (460g)" at bounding box center [633, 311] width 1 height 1
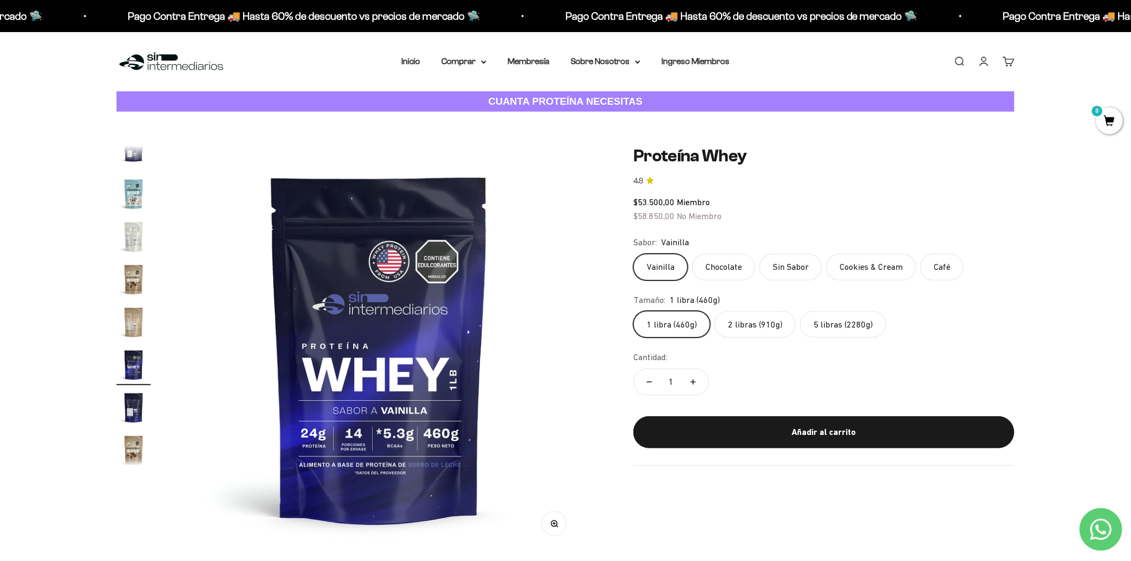
scroll to position [514, 0]
click at [134, 399] on img "Ir al artículo 19" at bounding box center [134, 403] width 34 height 34
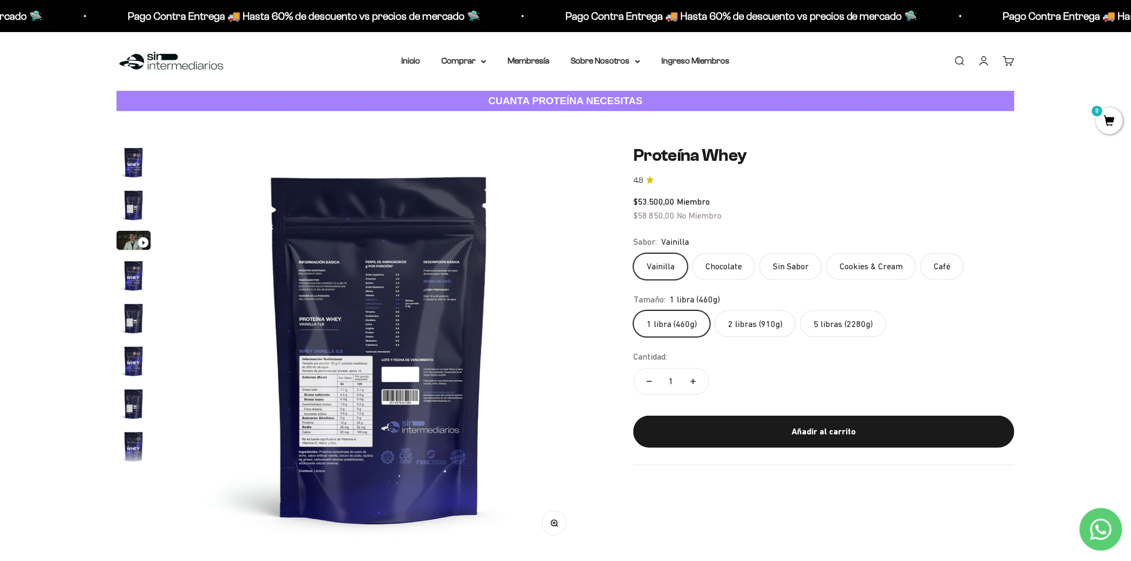
scroll to position [0, 0]
click at [825, 323] on label "5 libras (2280g)" at bounding box center [843, 324] width 86 height 27
click at [633, 311] on input "5 libras (2280g)" at bounding box center [633, 311] width 1 height 1
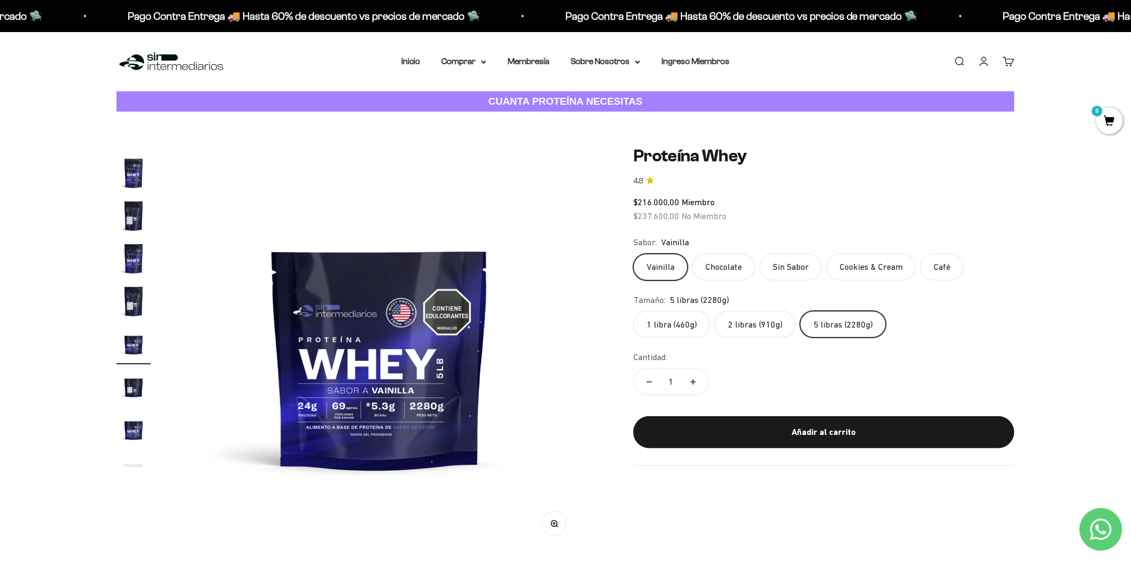
scroll to position [190, 0]
click at [130, 213] on img "Ir al artículo 7" at bounding box center [134, 214] width 34 height 34
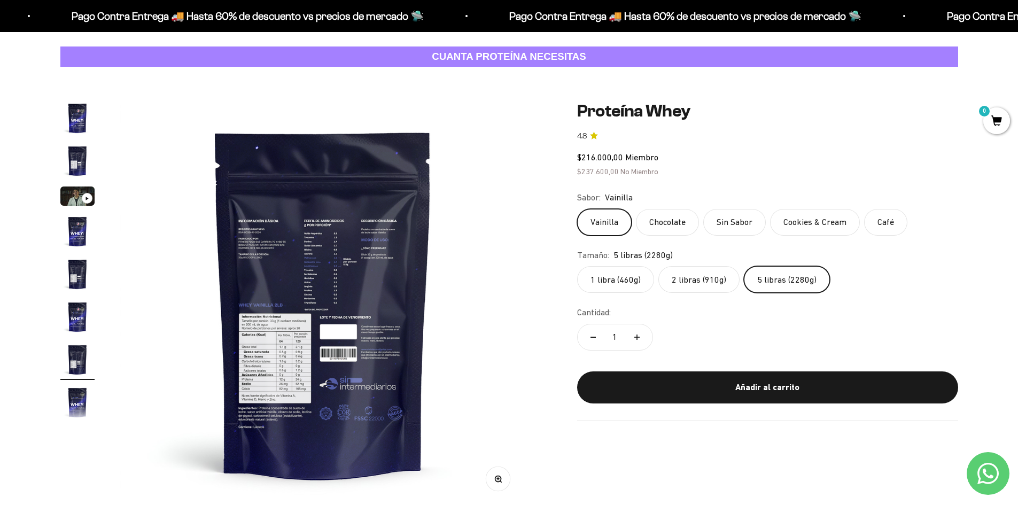
scroll to position [64, 0]
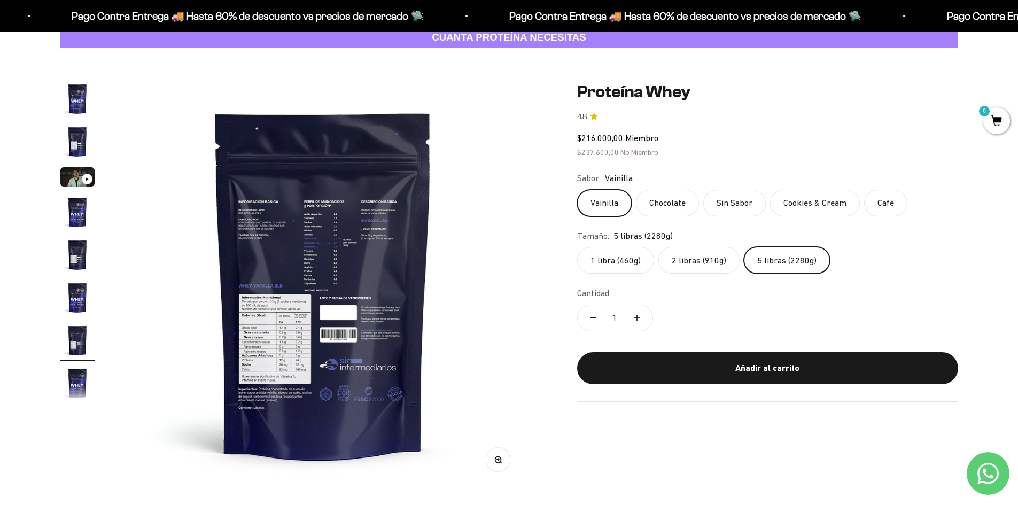
click at [79, 333] on img "Ir al artículo 7" at bounding box center [77, 340] width 34 height 34
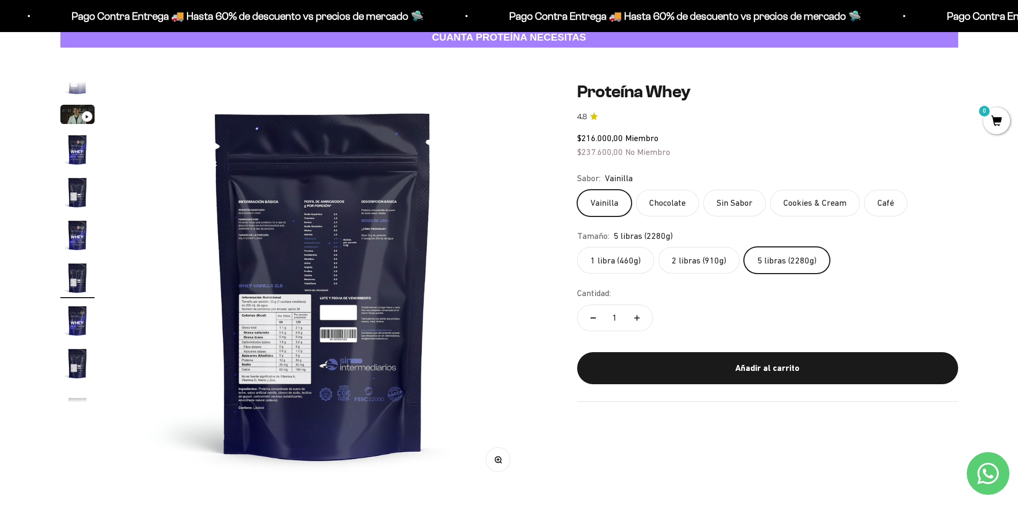
click at [81, 269] on img "Ir al artículo 7" at bounding box center [77, 278] width 34 height 34
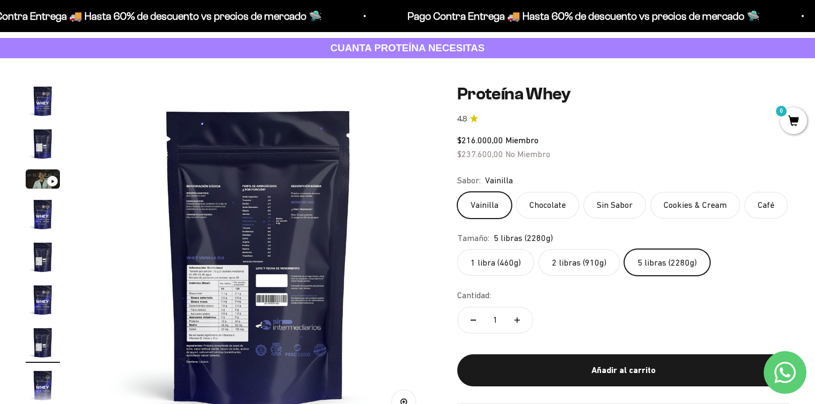
scroll to position [53, 0]
click at [37, 106] on img "Ir al artículo 1" at bounding box center [43, 101] width 34 height 34
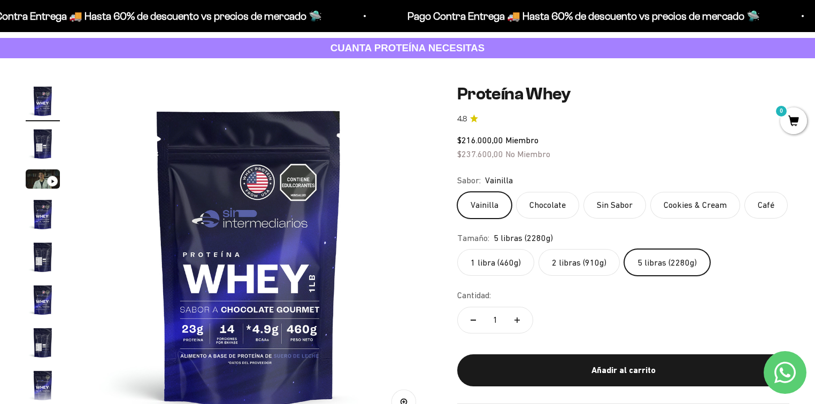
scroll to position [0, 0]
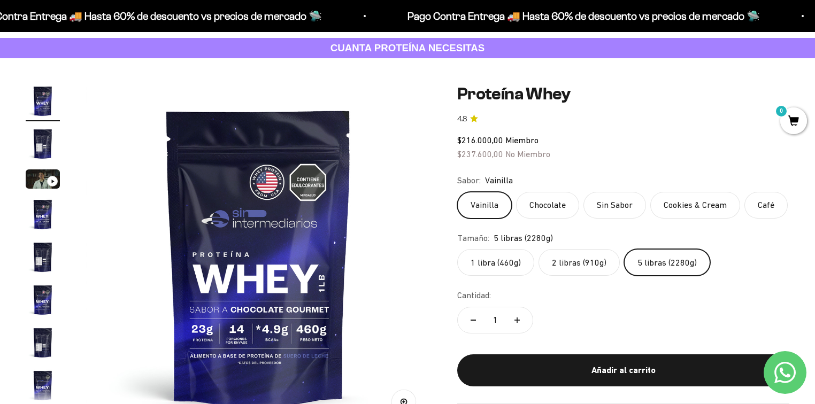
click at [583, 255] on label "2 libras (910g)" at bounding box center [578, 262] width 81 height 27
click at [457, 249] on input "2 libras (910g)" at bounding box center [457, 249] width 1 height 1
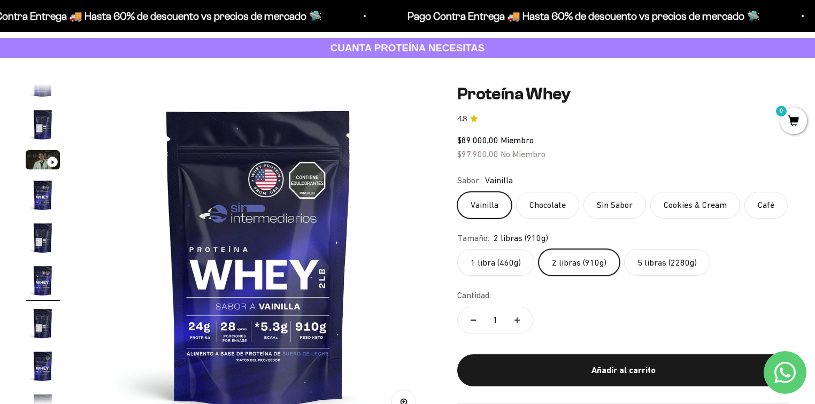
click at [655, 260] on label "5 libras (2280g)" at bounding box center [667, 262] width 86 height 27
click at [457, 249] on input "5 libras (2280g)" at bounding box center [457, 249] width 1 height 1
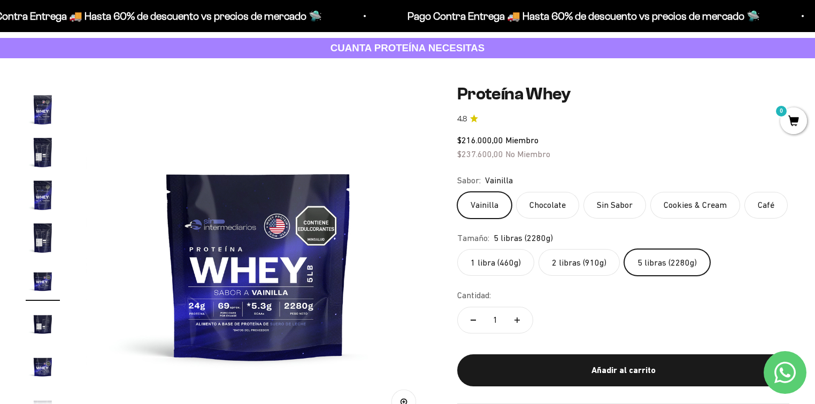
click at [38, 320] on img "Ir al artículo 11" at bounding box center [43, 323] width 34 height 34
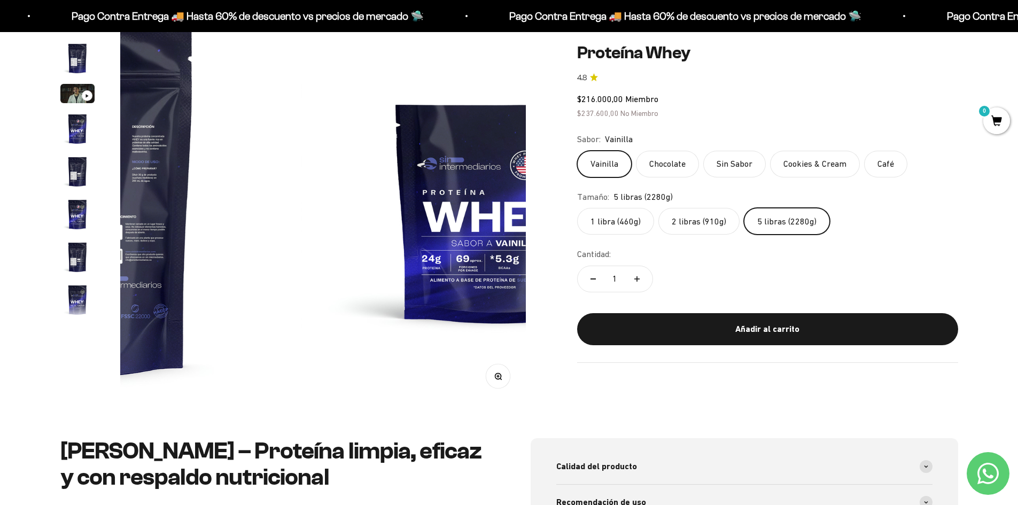
scroll to position [0, 4187]
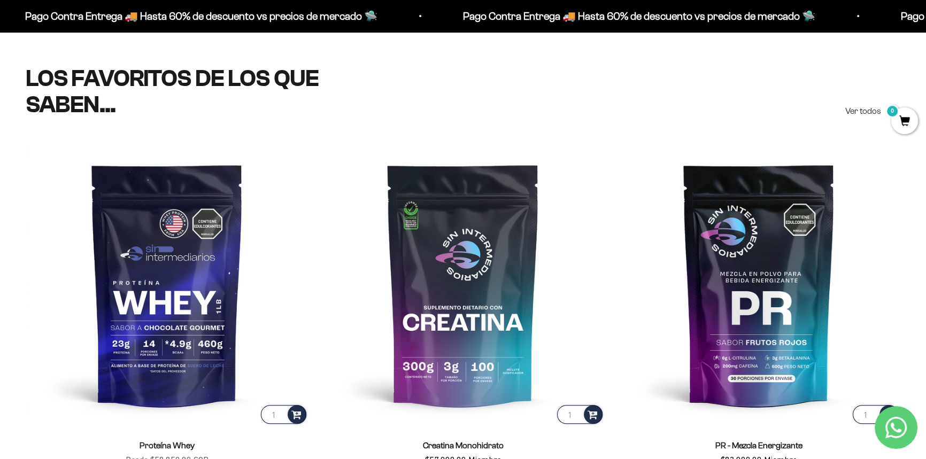
scroll to position [535, 0]
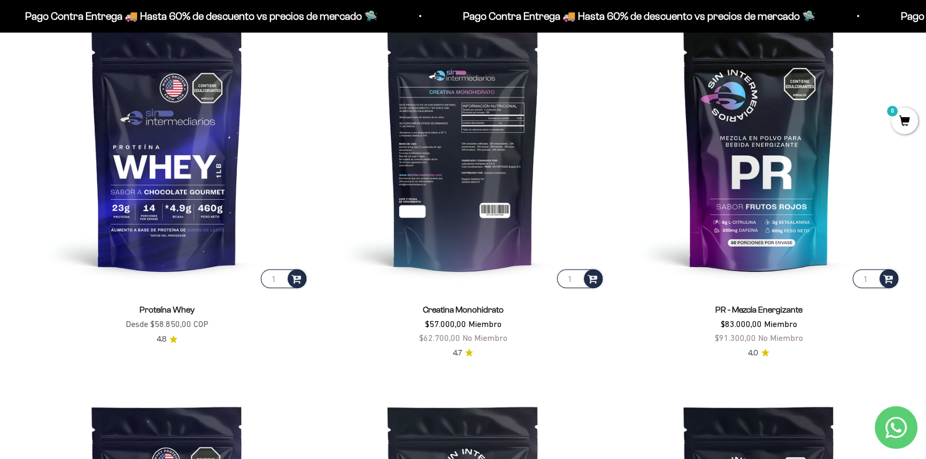
click at [498, 124] on img at bounding box center [462, 148] width 283 height 283
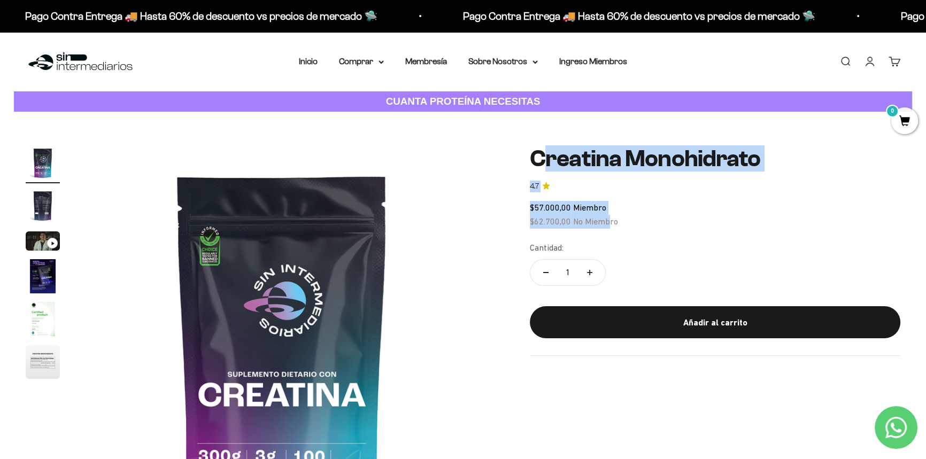
drag, startPoint x: 545, startPoint y: 155, endPoint x: 609, endPoint y: 219, distance: 90.0
click at [609, 219] on safe-sticky "Creatina Monohidrato 4.7 $57.000,00 Miembro $62.700,00 No Miembro Calidad de lí…" at bounding box center [715, 251] width 370 height 210
drag, startPoint x: 625, startPoint y: 226, endPoint x: 534, endPoint y: 151, distance: 118.5
click at [534, 151] on safe-sticky "Creatina Monohidrato 4.7 $57.000,00 Miembro $62.700,00 No Miembro Calidad de lí…" at bounding box center [715, 251] width 370 height 210
click at [534, 151] on h1 "Creatina Monohidrato" at bounding box center [715, 159] width 370 height 26
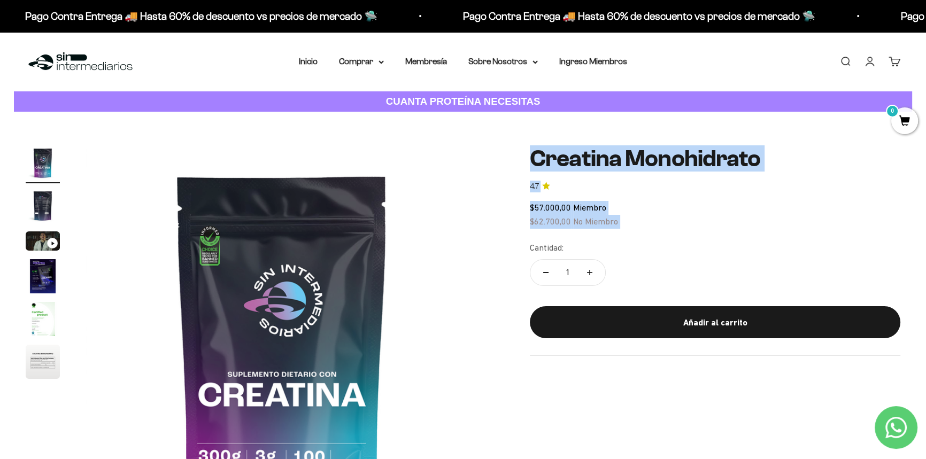
drag, startPoint x: 534, startPoint y: 151, endPoint x: 679, endPoint y: 229, distance: 165.0
click at [679, 229] on safe-sticky "Creatina Monohidrato 4.7 $57.000,00 Miembro $62.700,00 No Miembro Calidad de lí…" at bounding box center [715, 251] width 370 height 210
drag, startPoint x: 549, startPoint y: 158, endPoint x: 748, endPoint y: 150, distance: 199.6
click at [748, 150] on h1 "Creatina Monohidrato" at bounding box center [715, 159] width 370 height 26
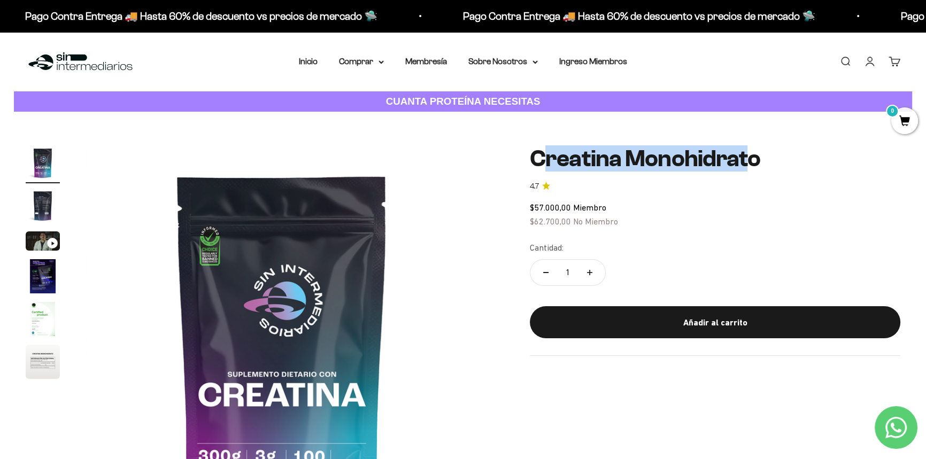
click at [754, 152] on h1 "Creatina Monohidrato" at bounding box center [715, 159] width 370 height 26
drag, startPoint x: 765, startPoint y: 157, endPoint x: 521, endPoint y: 151, distance: 243.8
click at [522, 151] on div "Zoom Ir al artículo 1 Ir al artículo 2 Ir al artículo 3 Ir al artículo 4 Ir al …" at bounding box center [463, 342] width 875 height 393
click at [521, 151] on div "Zoom Ir al artículo 1 Ir al artículo 2 Ir al artículo 3 Ir al artículo 4 Ir al …" at bounding box center [463, 342] width 875 height 393
click at [539, 153] on h1 "Creatina Monohidrato" at bounding box center [715, 159] width 370 height 26
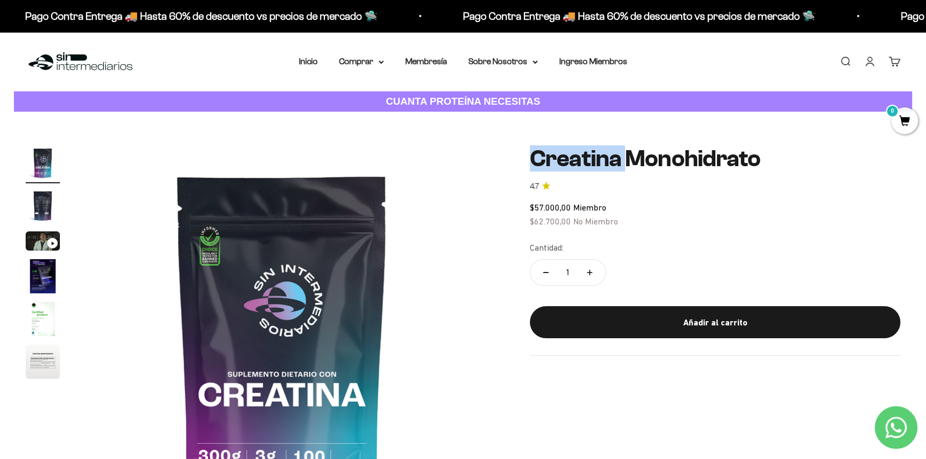
click at [539, 153] on h1 "Creatina Monohidrato" at bounding box center [715, 159] width 370 height 26
click at [45, 211] on img "Ir al artículo 2" at bounding box center [43, 206] width 34 height 34
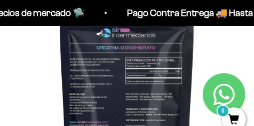
scroll to position [110, 0]
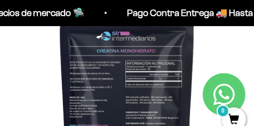
click at [118, 66] on img at bounding box center [127, 102] width 254 height 254
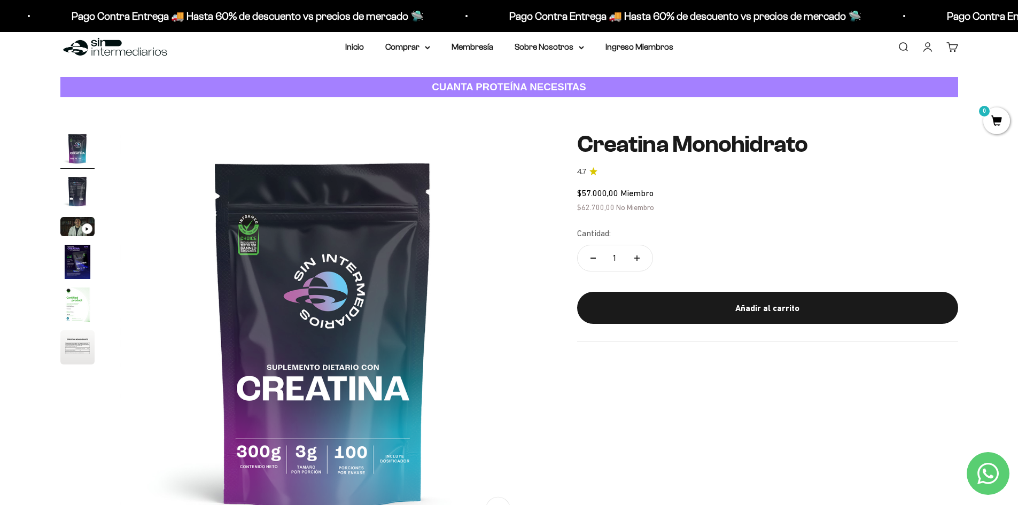
scroll to position [0, 0]
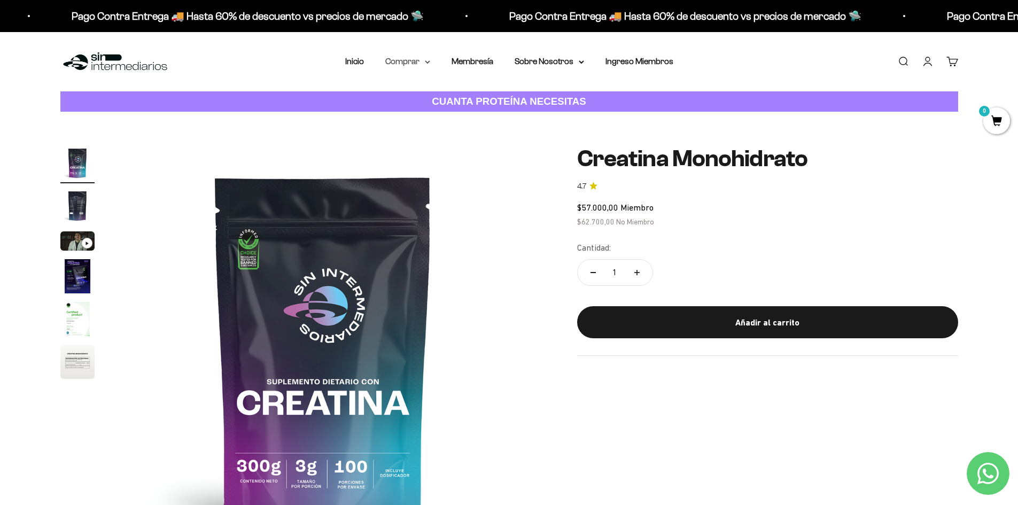
click at [425, 61] on icon at bounding box center [427, 62] width 5 height 4
click at [421, 91] on span "Proteínas" at bounding box center [410, 95] width 36 height 9
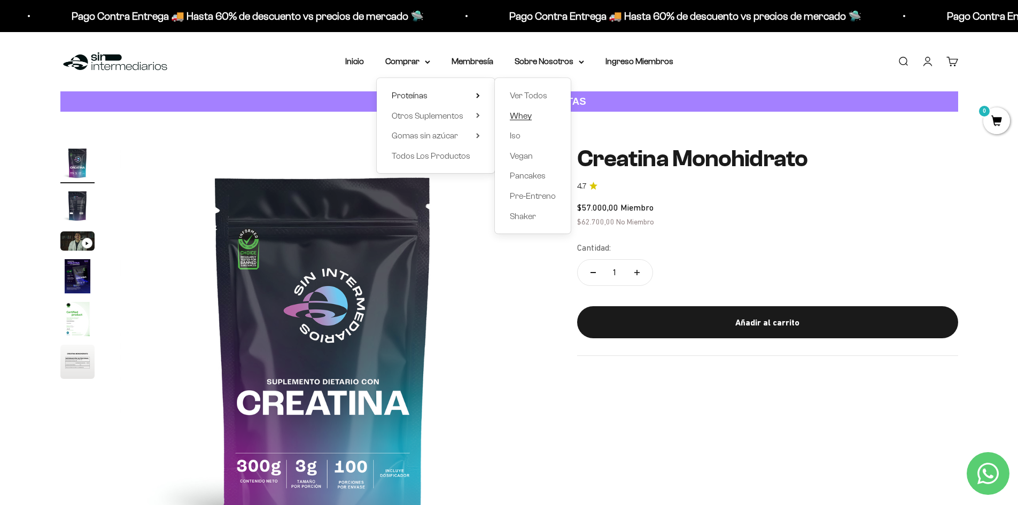
click at [524, 114] on span "Whey" at bounding box center [521, 115] width 22 height 9
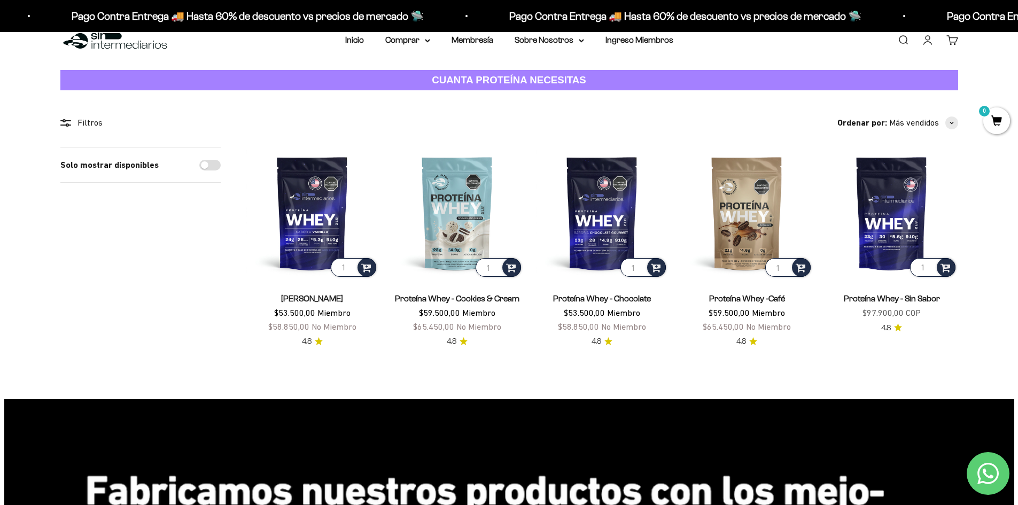
scroll to position [25, 0]
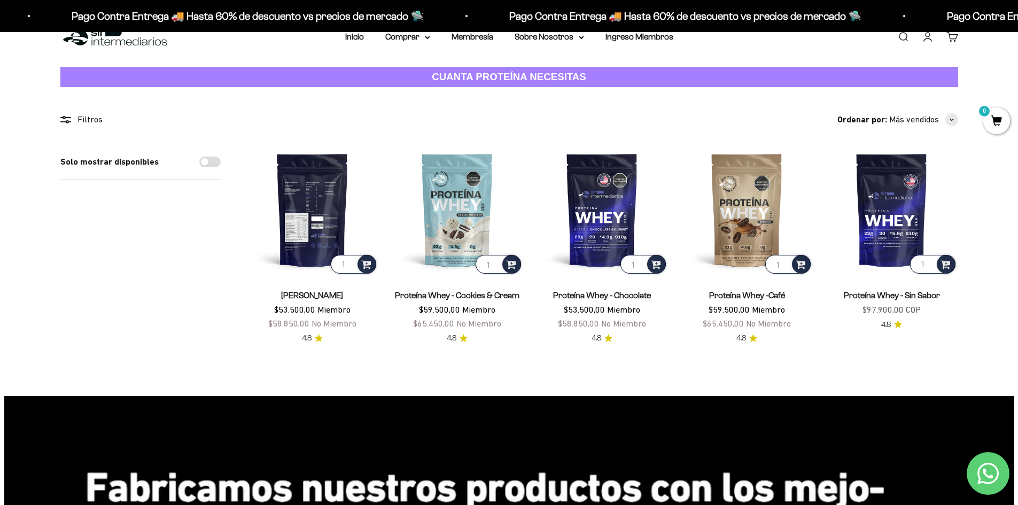
click at [313, 233] on img at bounding box center [312, 210] width 132 height 132
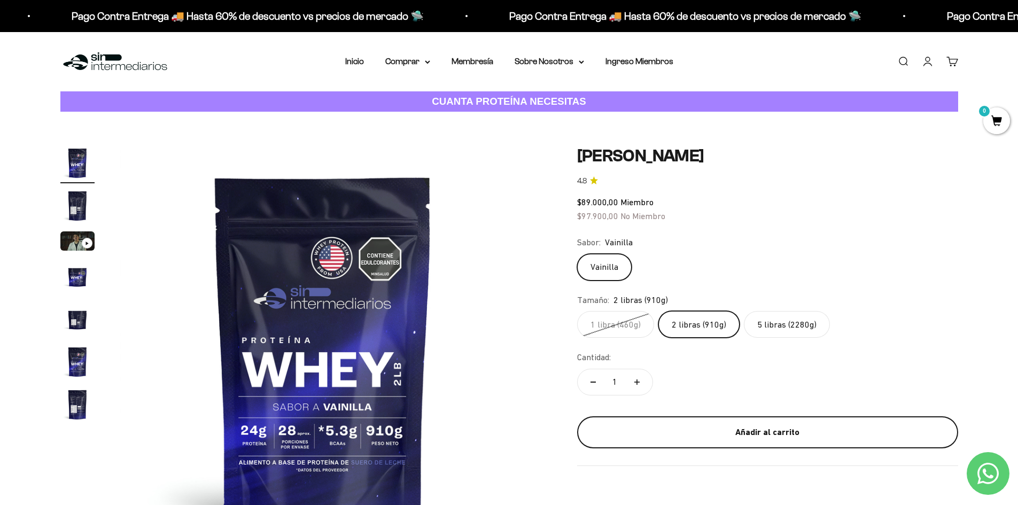
click at [794, 426] on div "Añadir al carrito" at bounding box center [768, 433] width 338 height 14
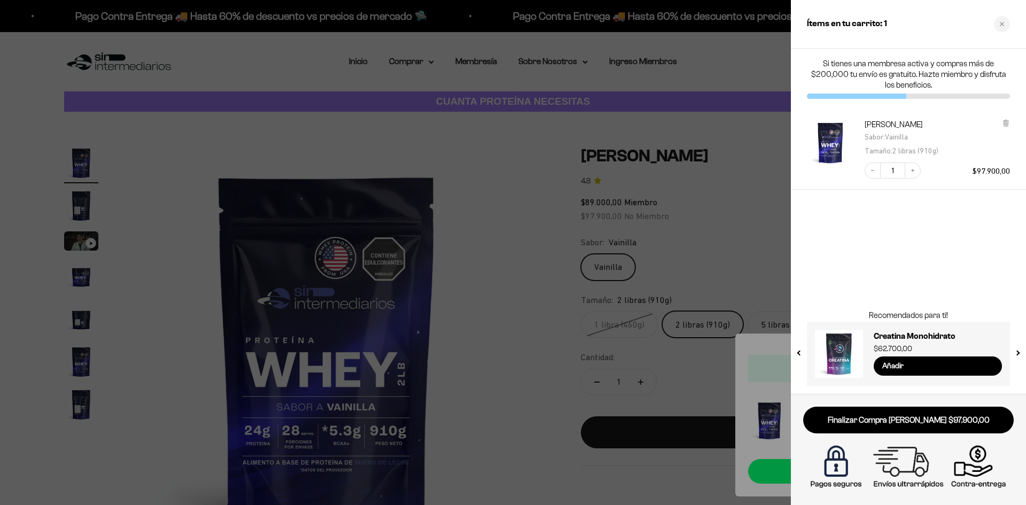
click at [723, 242] on div at bounding box center [513, 252] width 1026 height 505
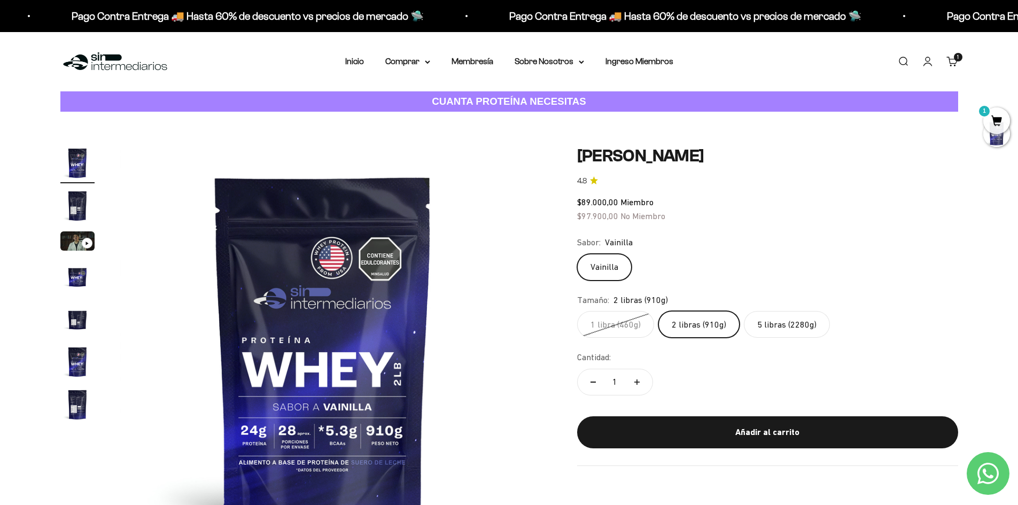
click at [902, 63] on link "Buscar" at bounding box center [904, 62] width 12 height 12
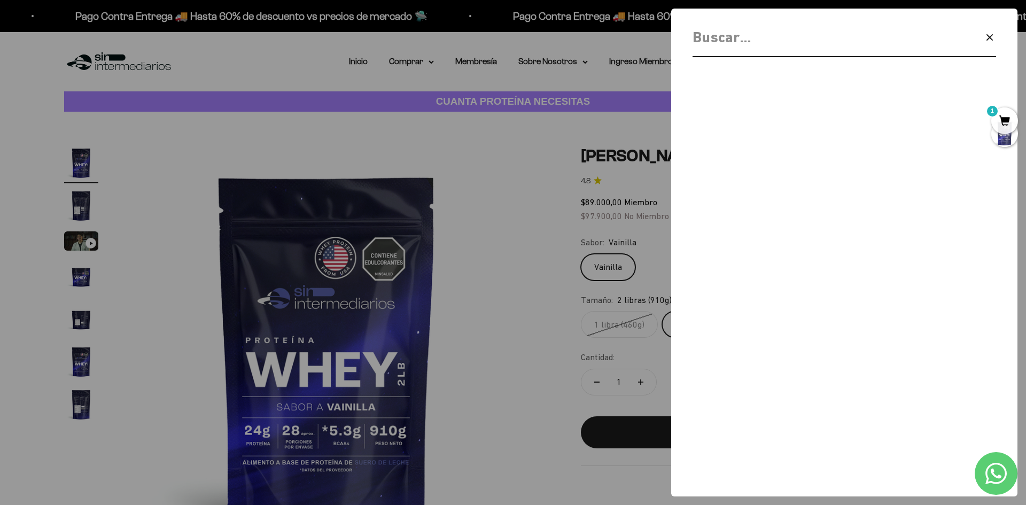
click at [771, 42] on input "Buscar" at bounding box center [817, 38] width 249 height 24
type input "creatina"
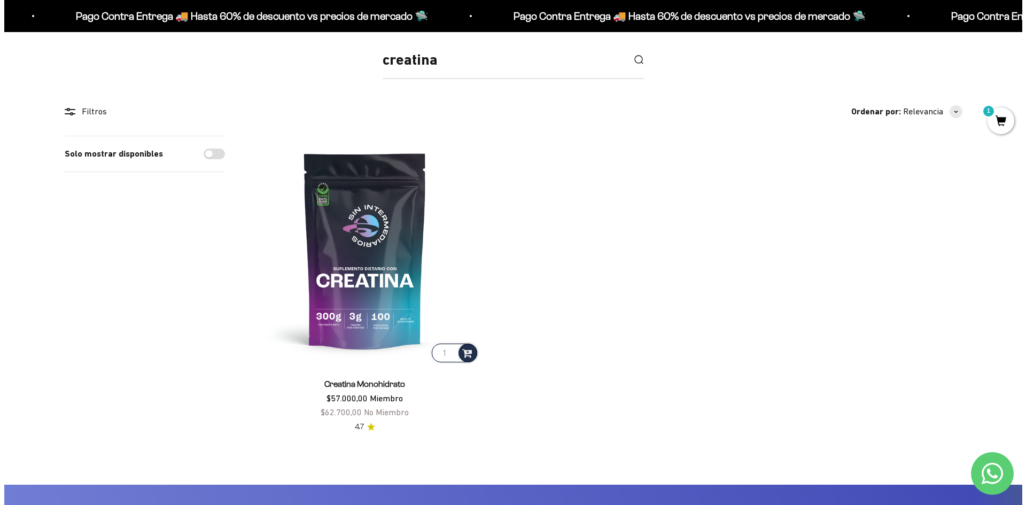
scroll to position [160, 0]
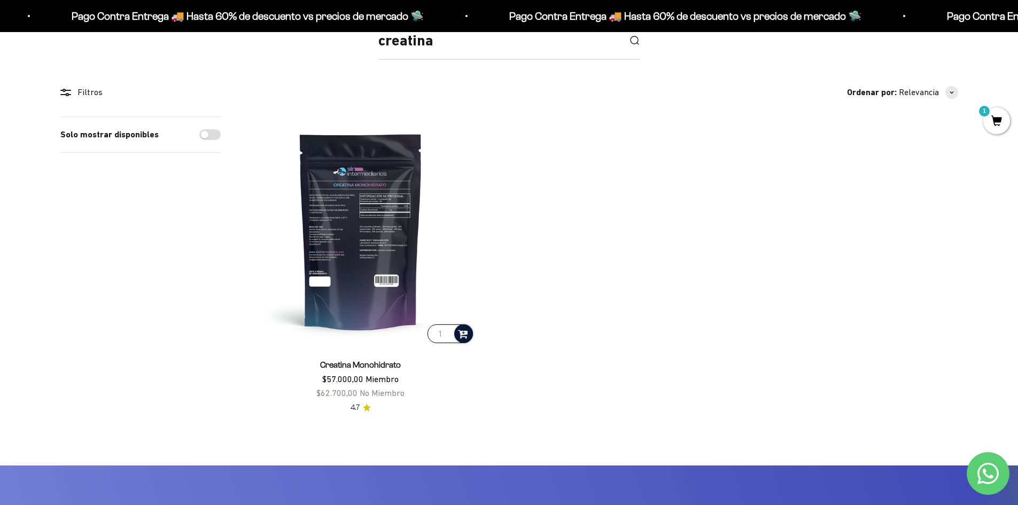
click at [467, 332] on span at bounding box center [463, 333] width 10 height 12
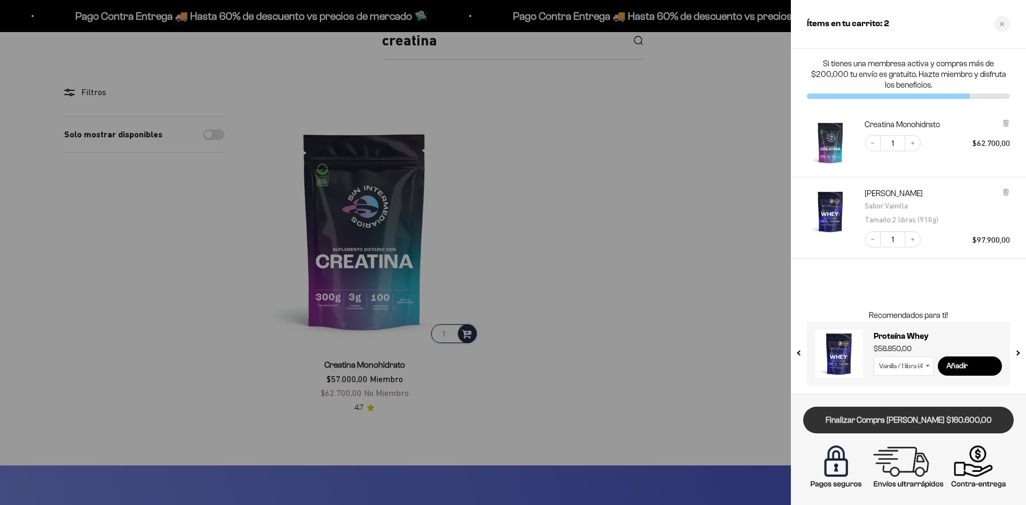
click at [903, 422] on link "Finalizar Compra [PERSON_NAME] $160.600,00" at bounding box center [908, 420] width 211 height 27
